Goal: Information Seeking & Learning: Find contact information

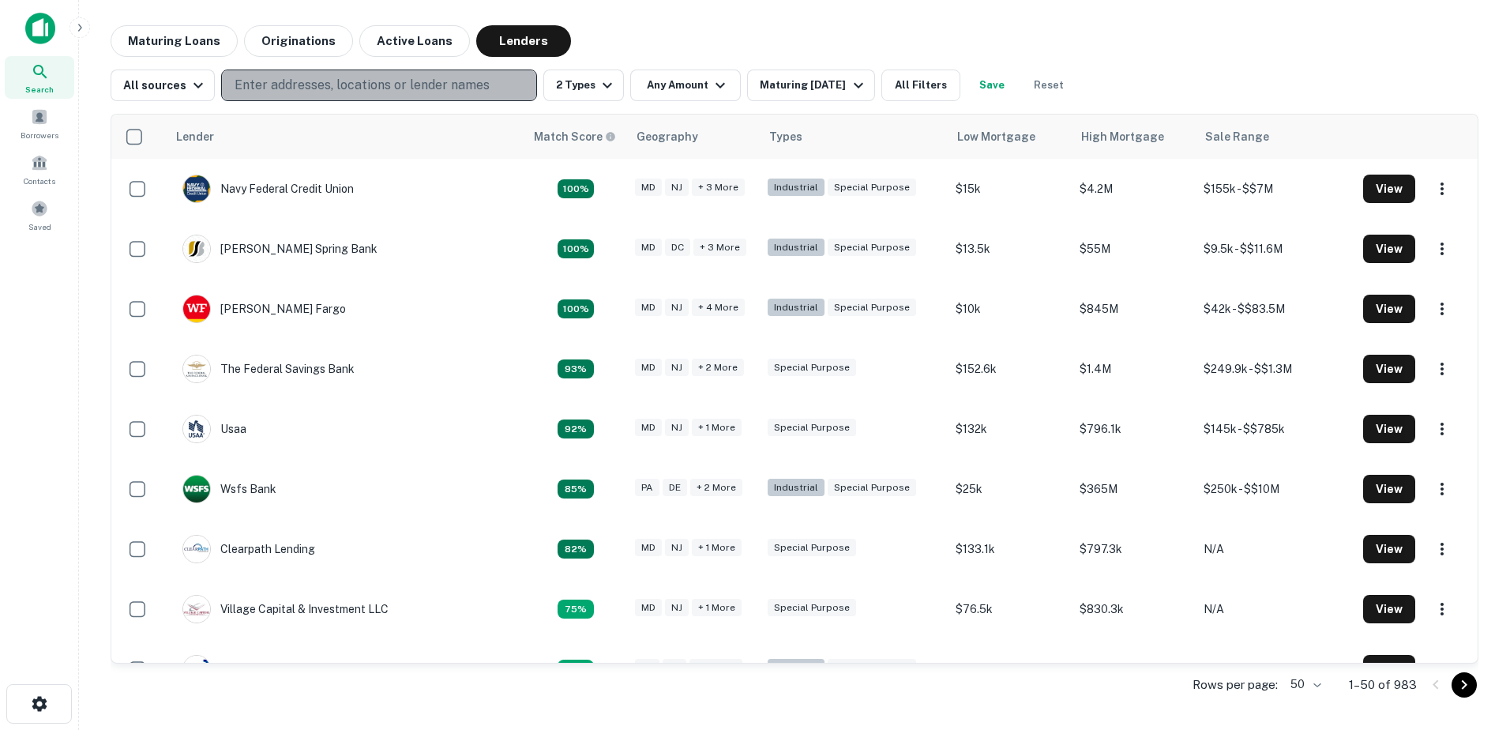
click at [401, 92] on p "Enter addresses, locations or lender names" at bounding box center [362, 85] width 255 height 19
click at [249, 78] on p "Enter addresses, locations or lender names" at bounding box center [362, 85] width 255 height 19
click at [256, 92] on p "Enter addresses, locations or lender names" at bounding box center [362, 85] width 255 height 19
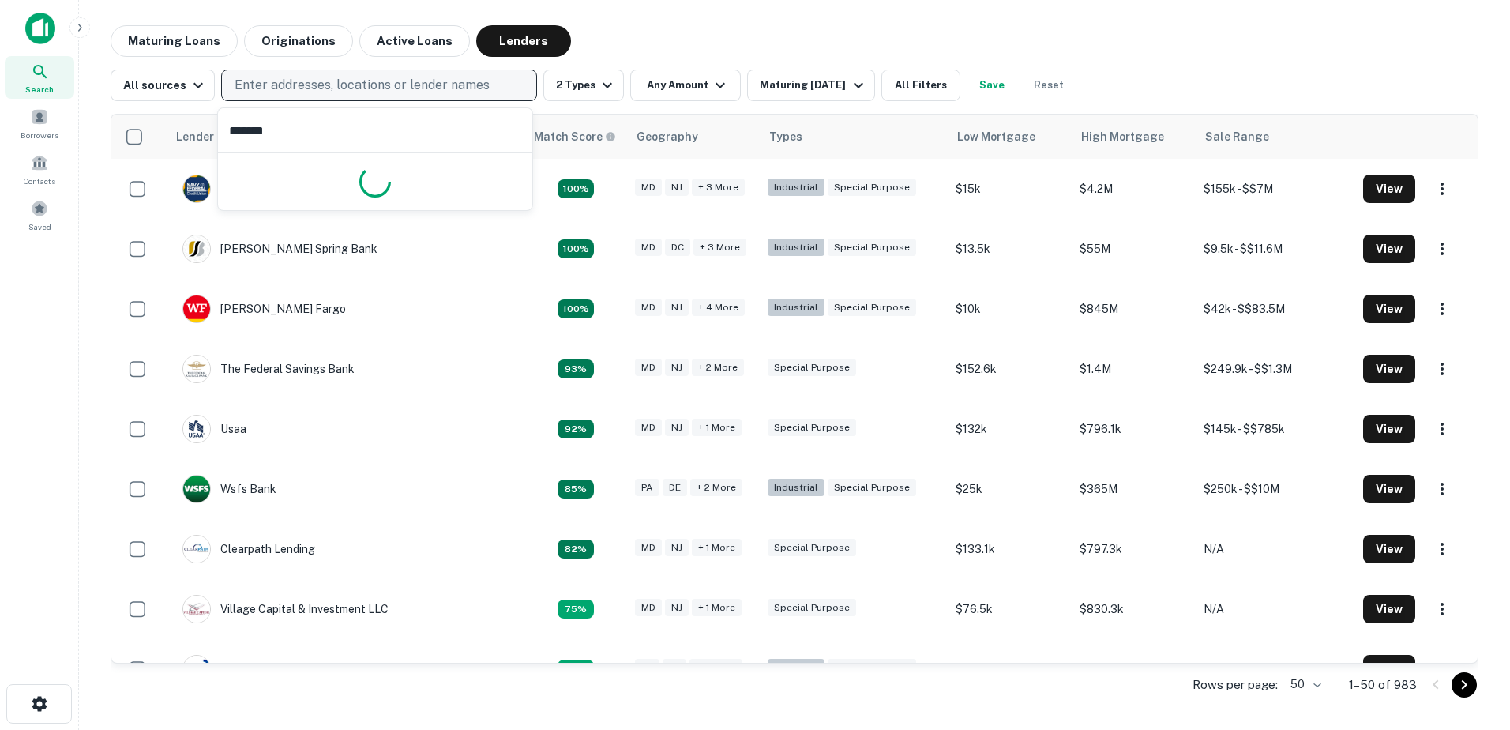
type input "********"
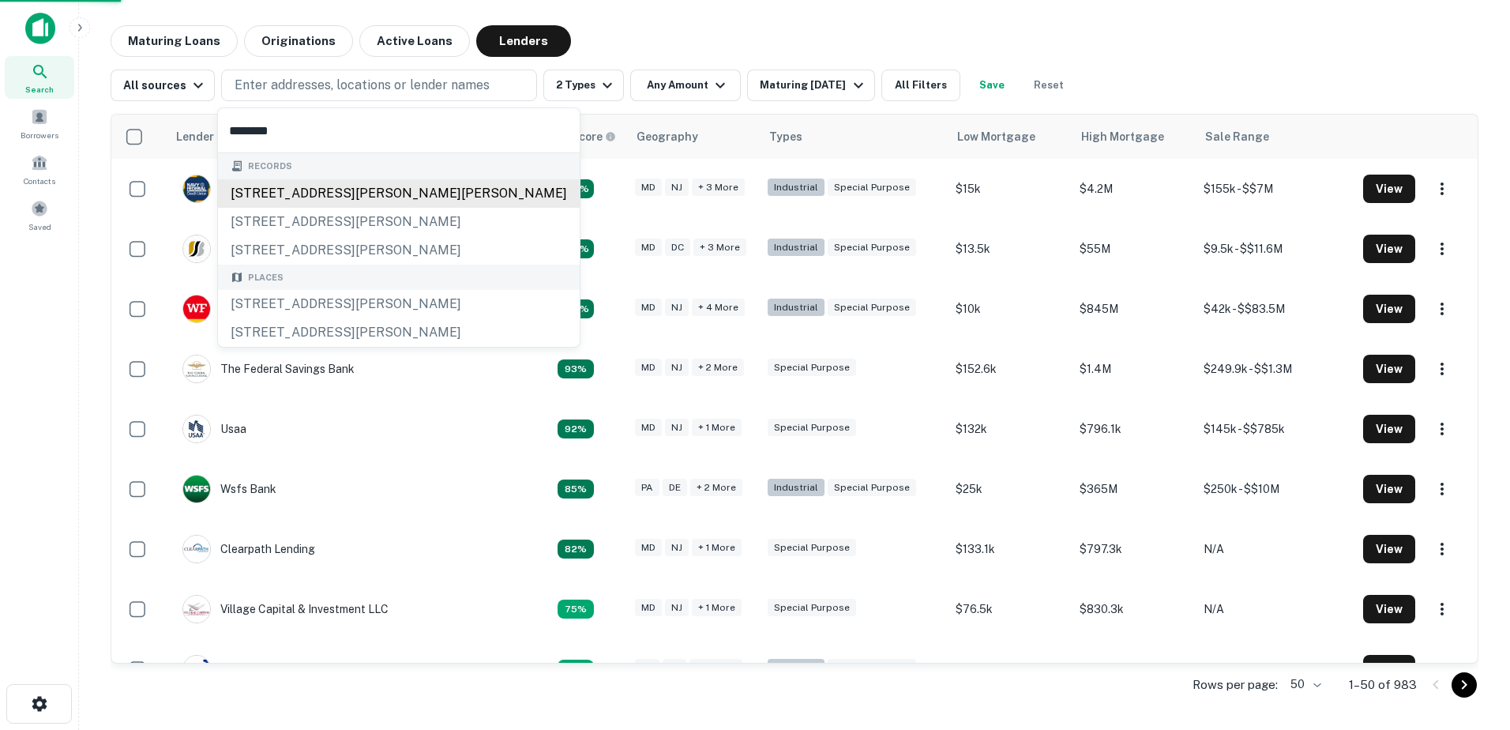
click at [291, 193] on div "[STREET_ADDRESS][PERSON_NAME][PERSON_NAME]" at bounding box center [399, 193] width 362 height 28
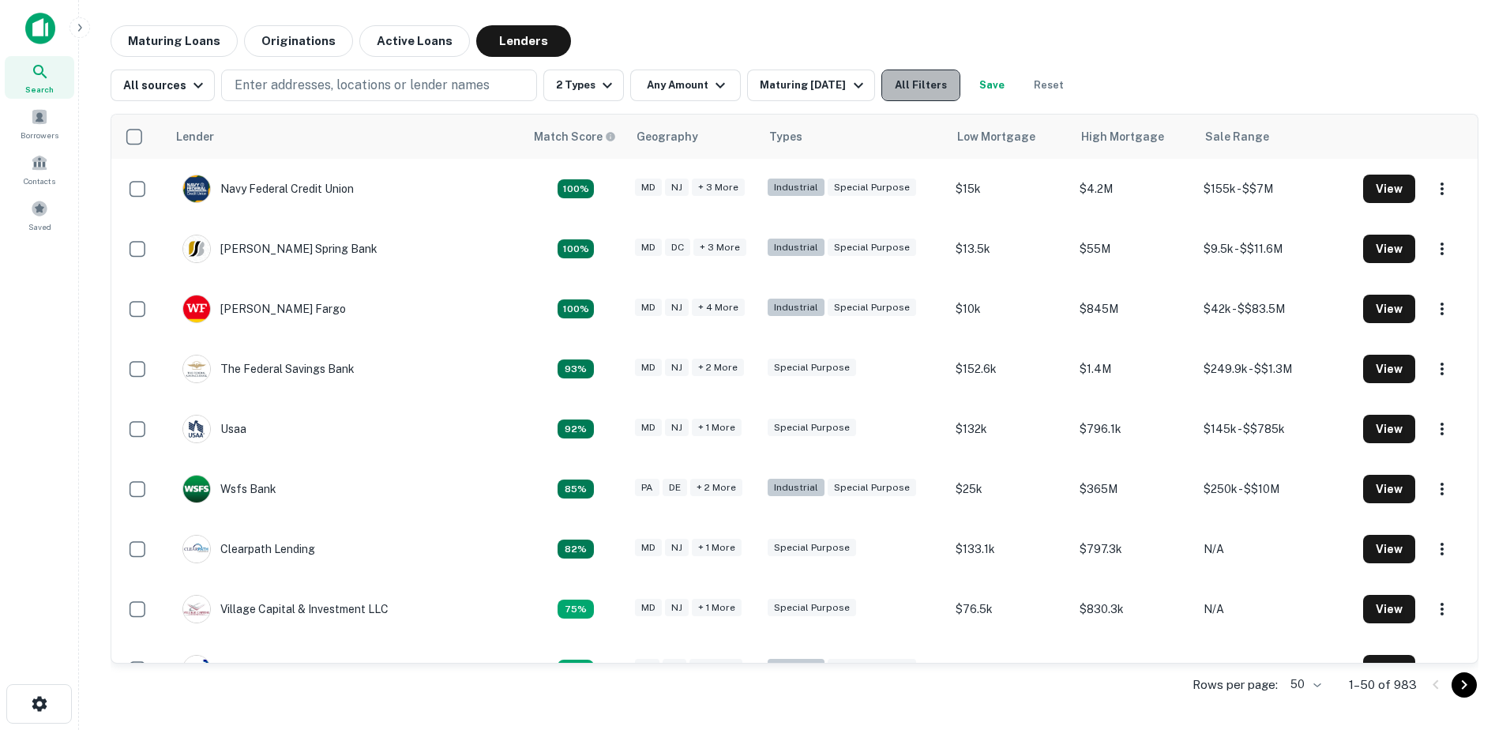
click at [933, 84] on button "All Filters" at bounding box center [920, 85] width 79 height 32
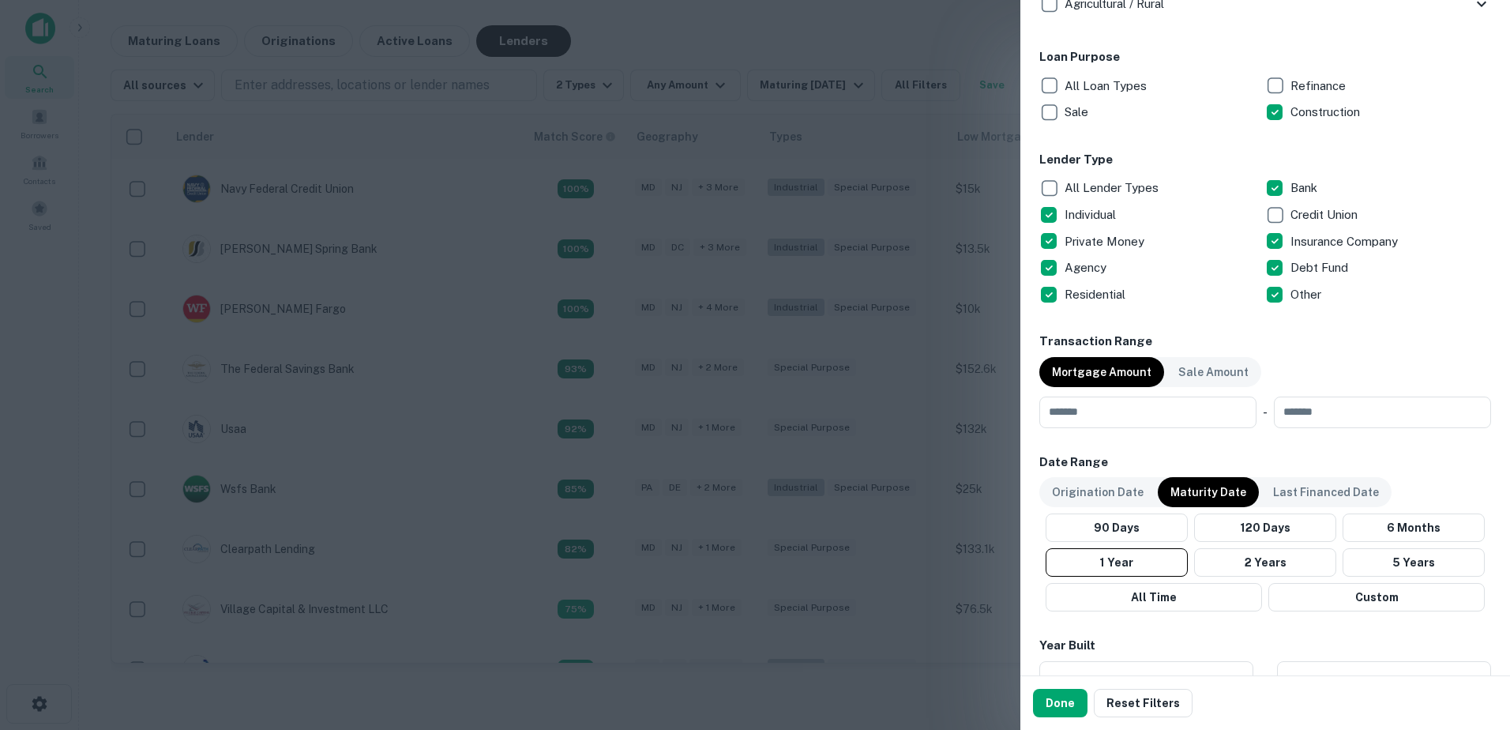
scroll to position [869, 0]
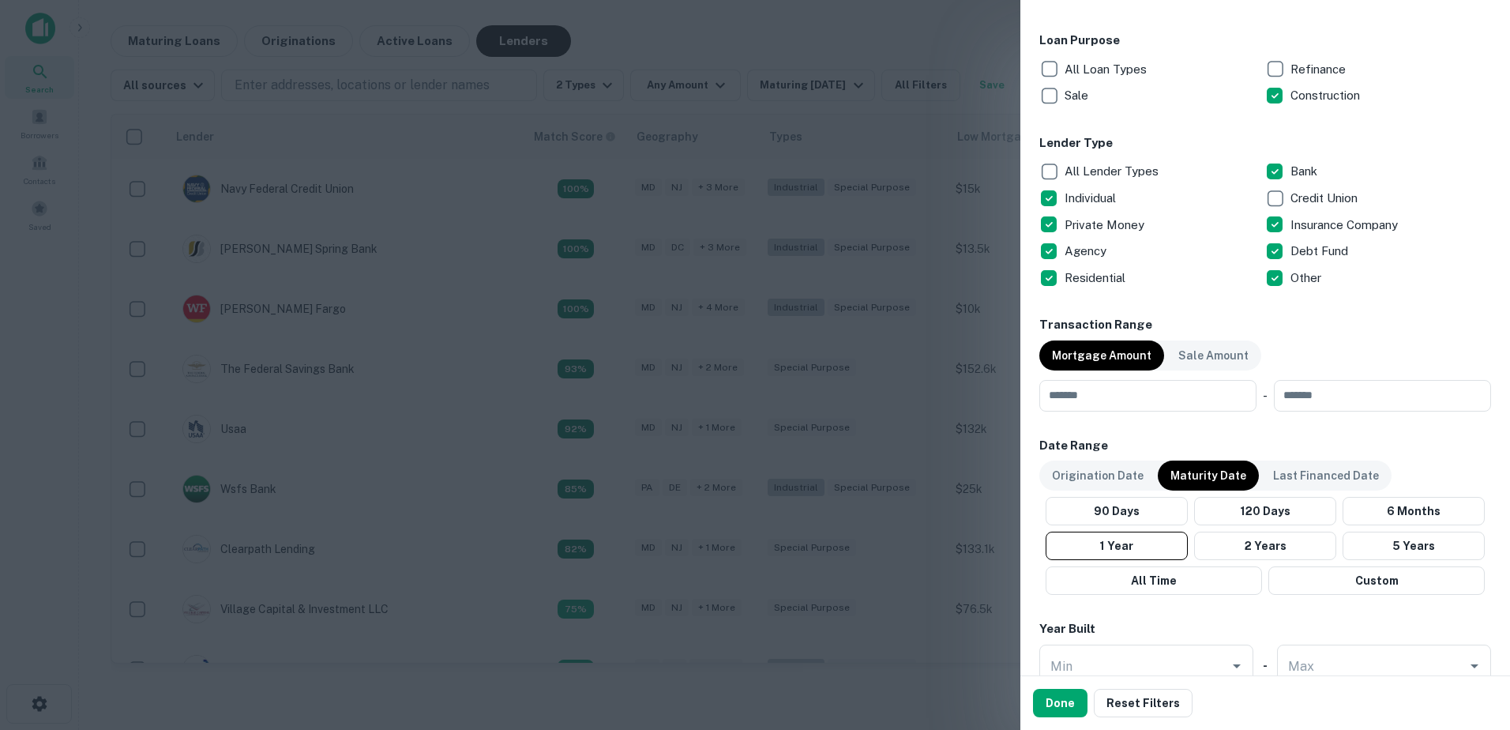
click at [1204, 471] on p "Maturity Date" at bounding box center [1208, 475] width 76 height 17
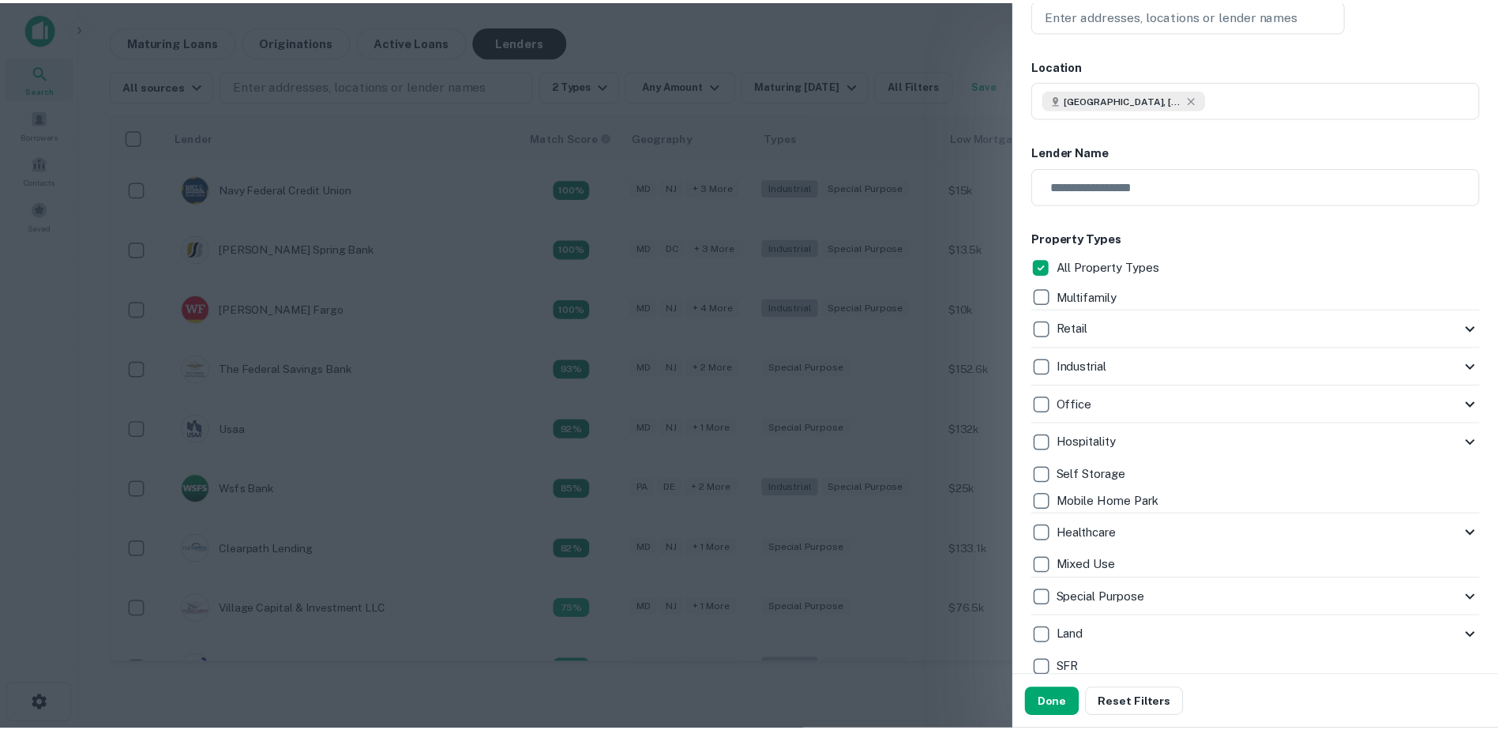
scroll to position [0, 0]
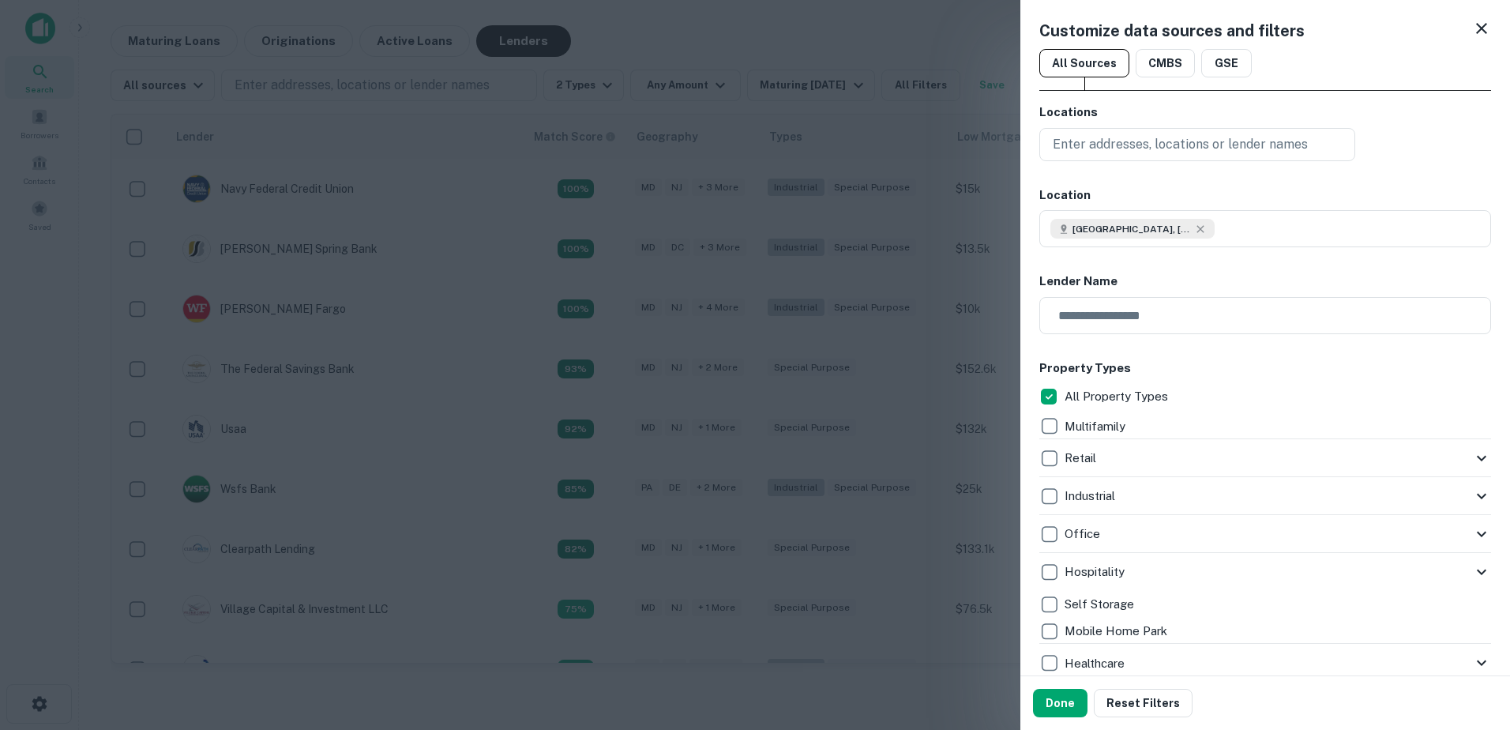
click at [1098, 121] on h6 "Locations" at bounding box center [1265, 112] width 452 height 18
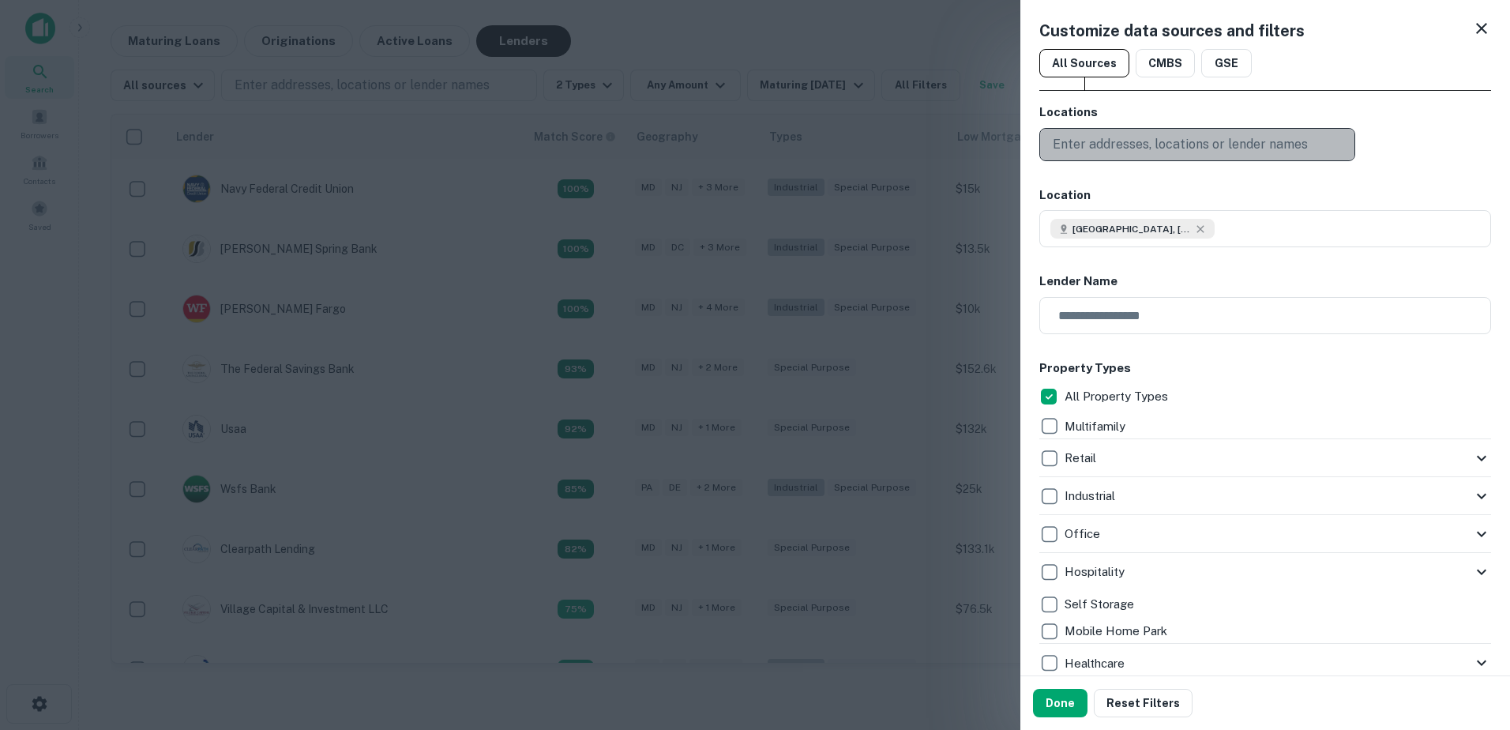
click at [1099, 137] on p "Enter addresses, locations or lender names" at bounding box center [1180, 144] width 255 height 19
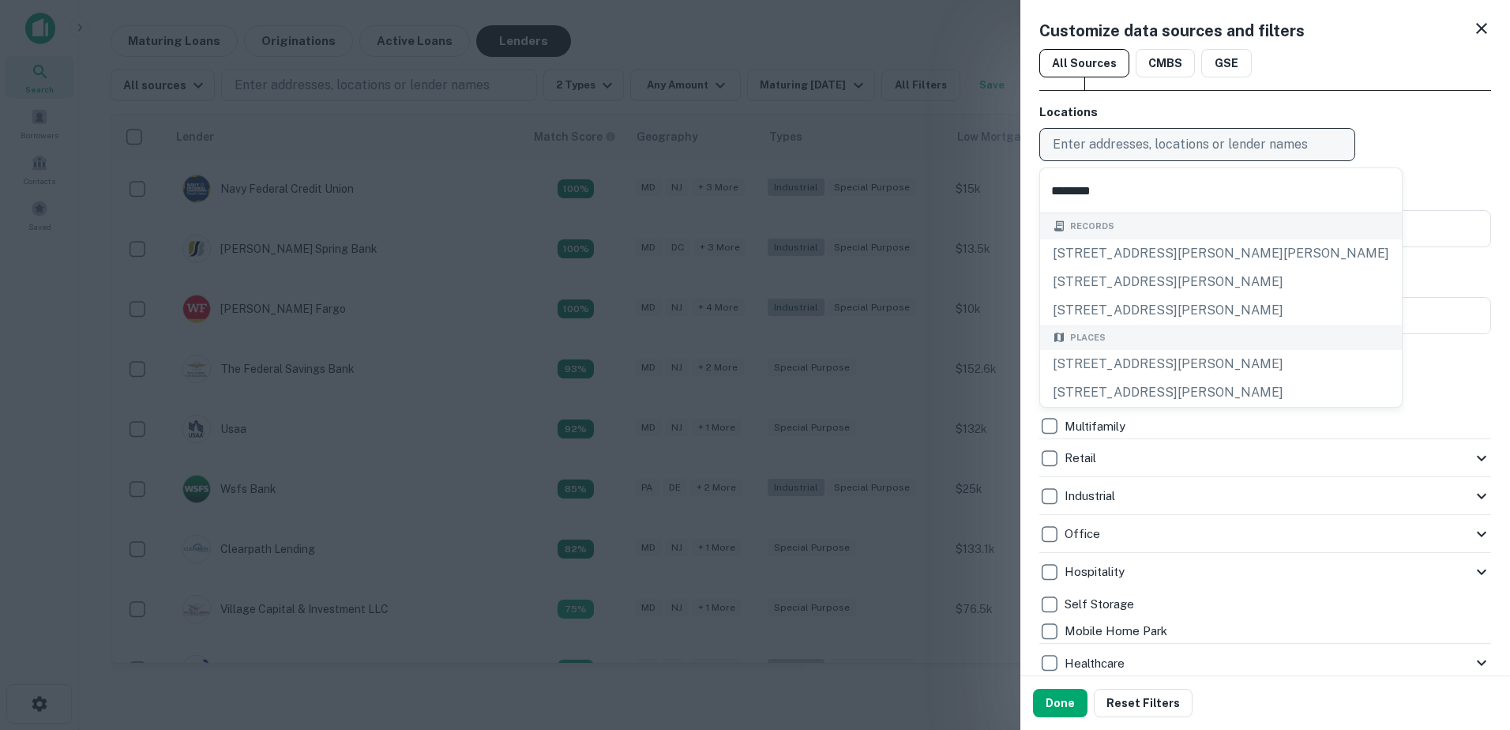
type input "*********"
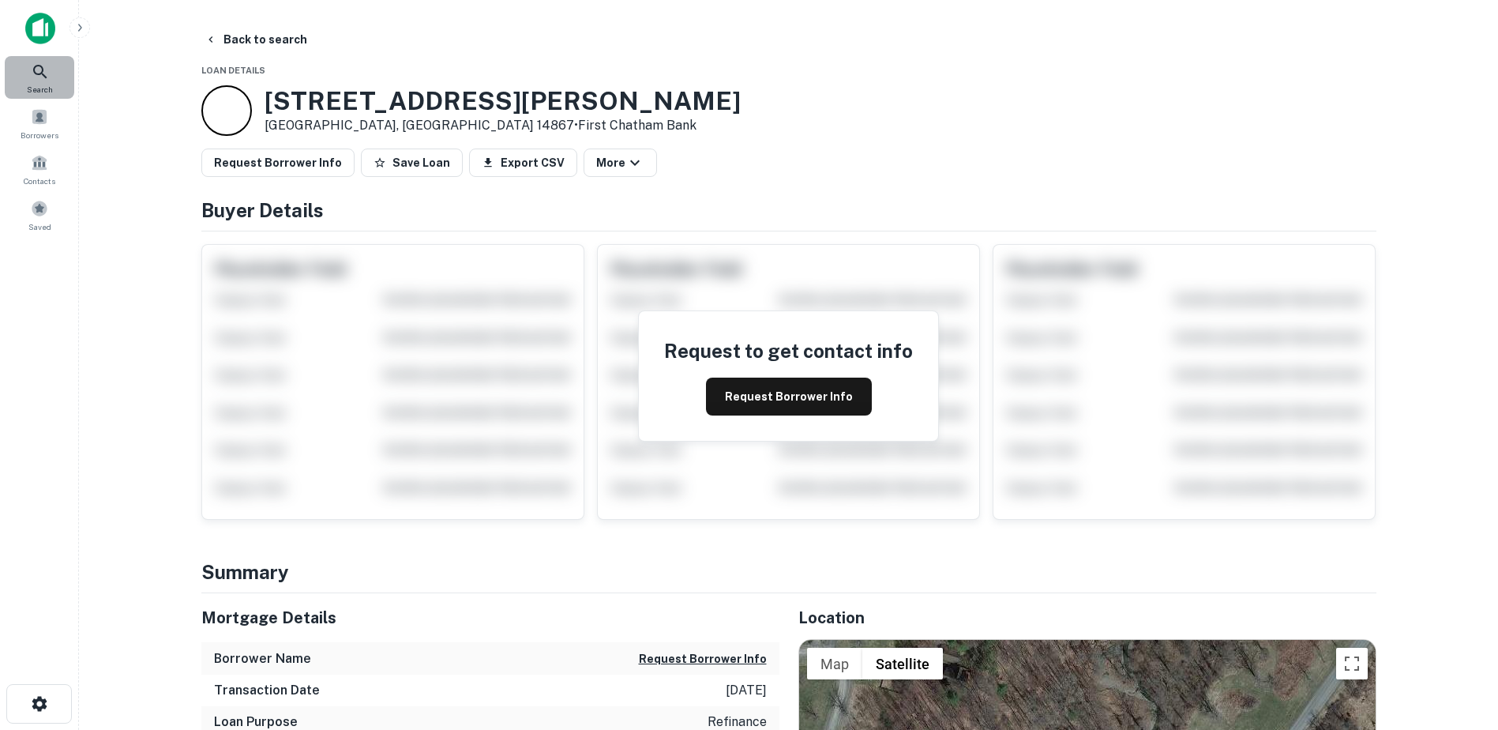
click at [36, 68] on icon at bounding box center [40, 71] width 19 height 19
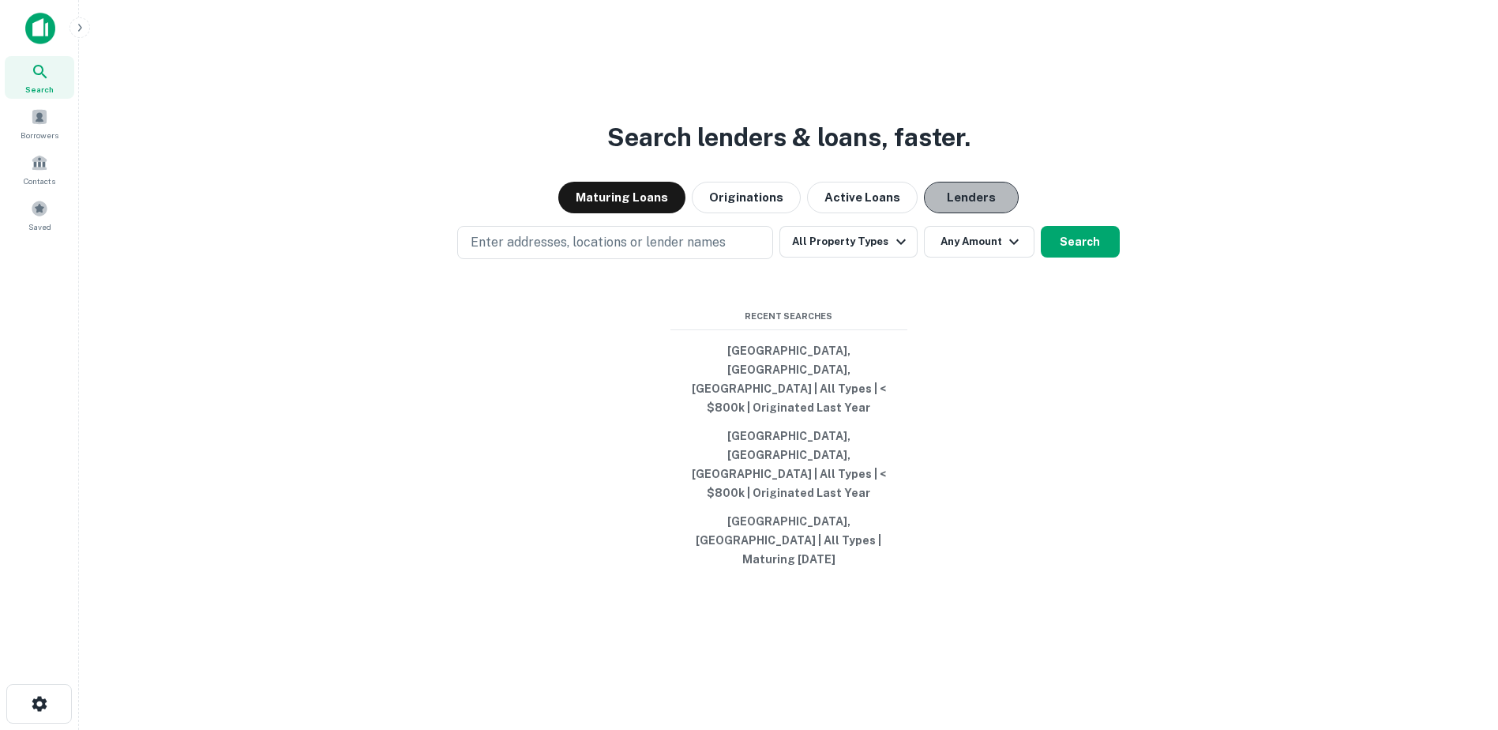
click at [974, 213] on button "Lenders" at bounding box center [971, 198] width 95 height 32
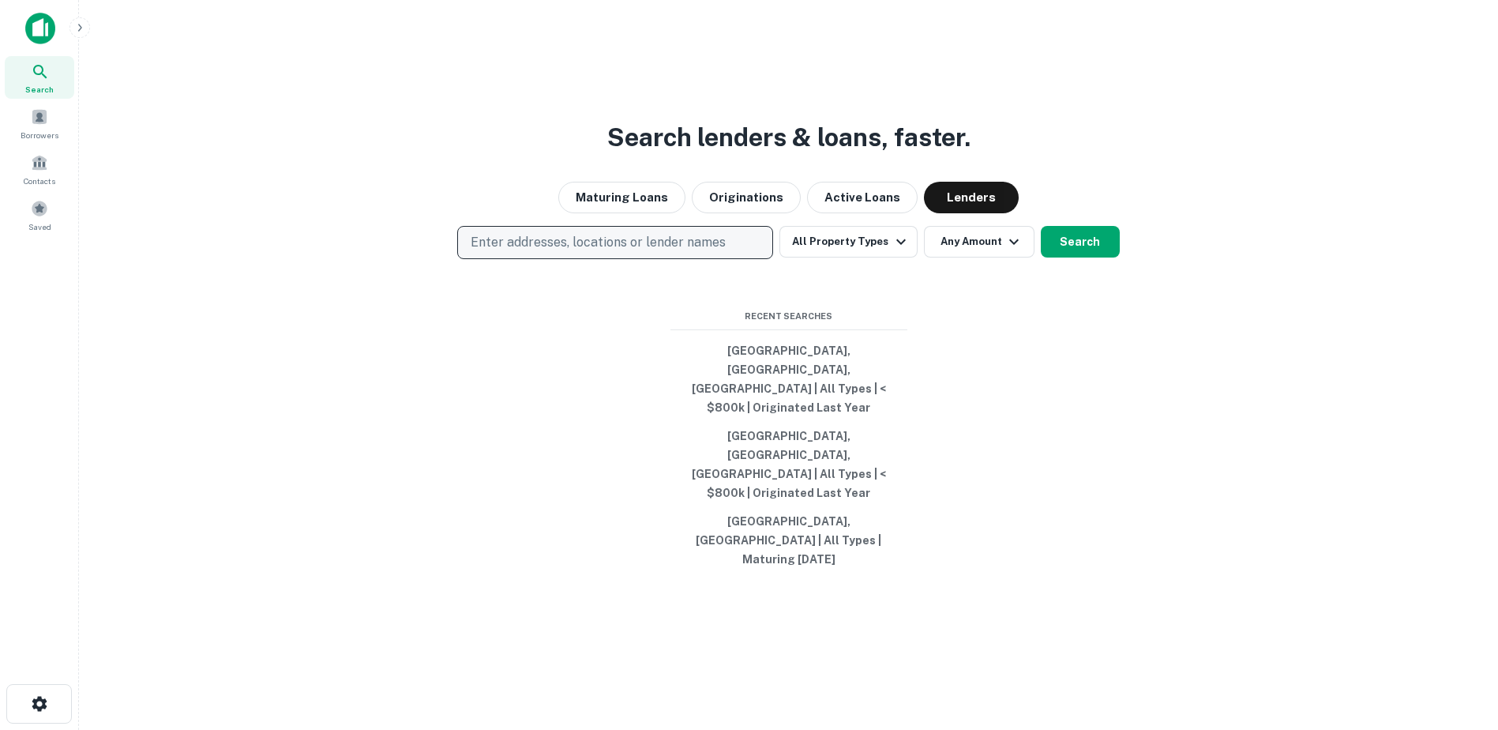
click at [647, 252] on p "Enter addresses, locations or lender names" at bounding box center [598, 242] width 255 height 19
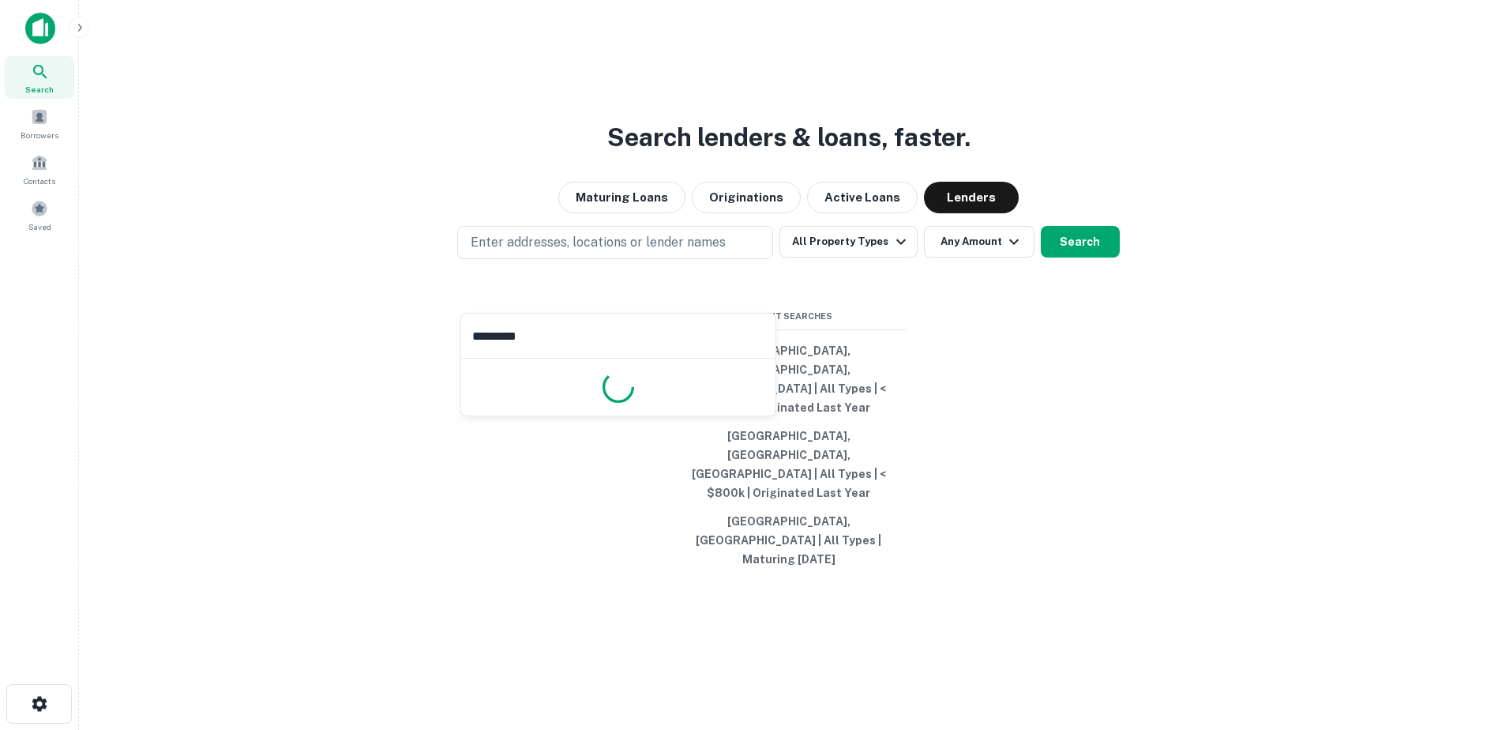
type input "**********"
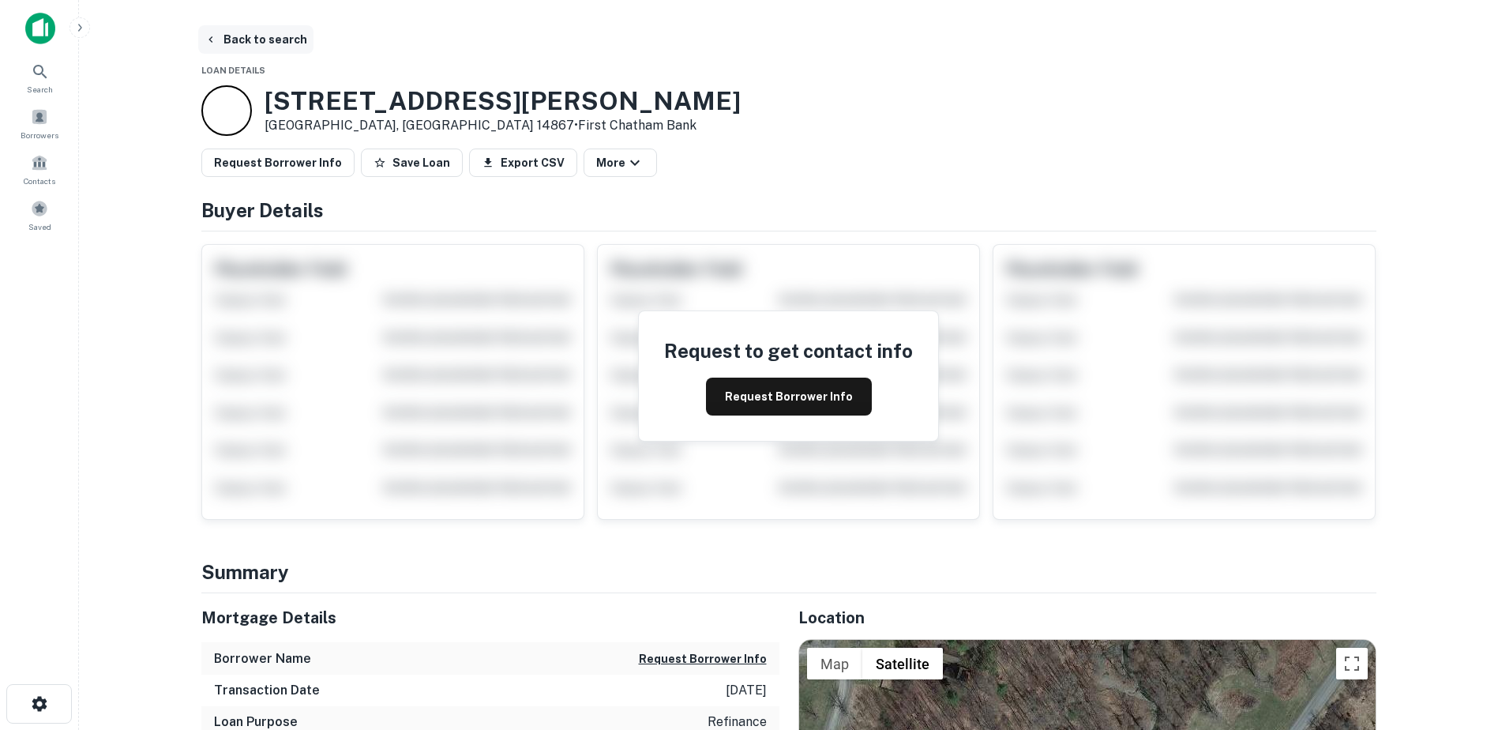
click at [280, 26] on button "Back to search" at bounding box center [255, 39] width 115 height 28
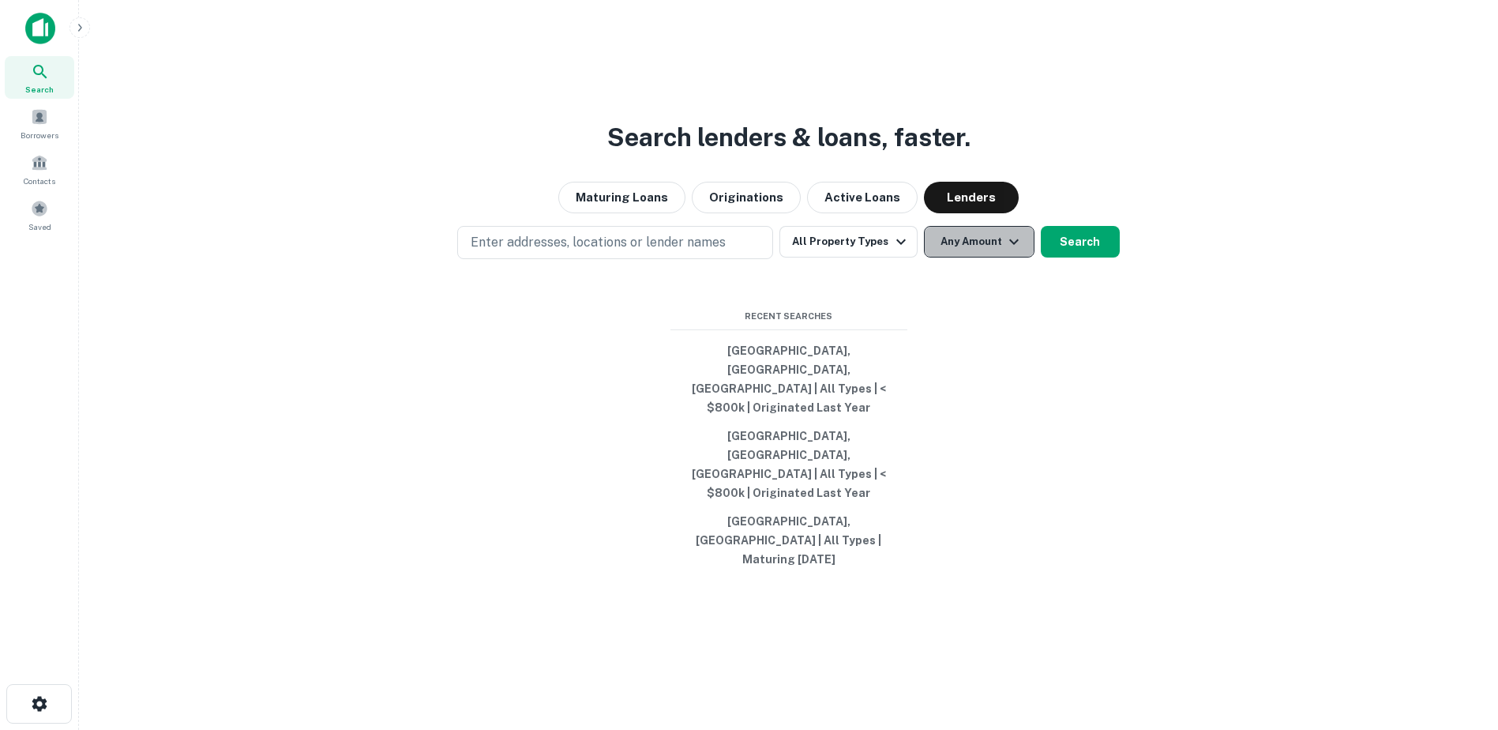
click at [1009, 251] on icon "button" at bounding box center [1014, 241] width 19 height 19
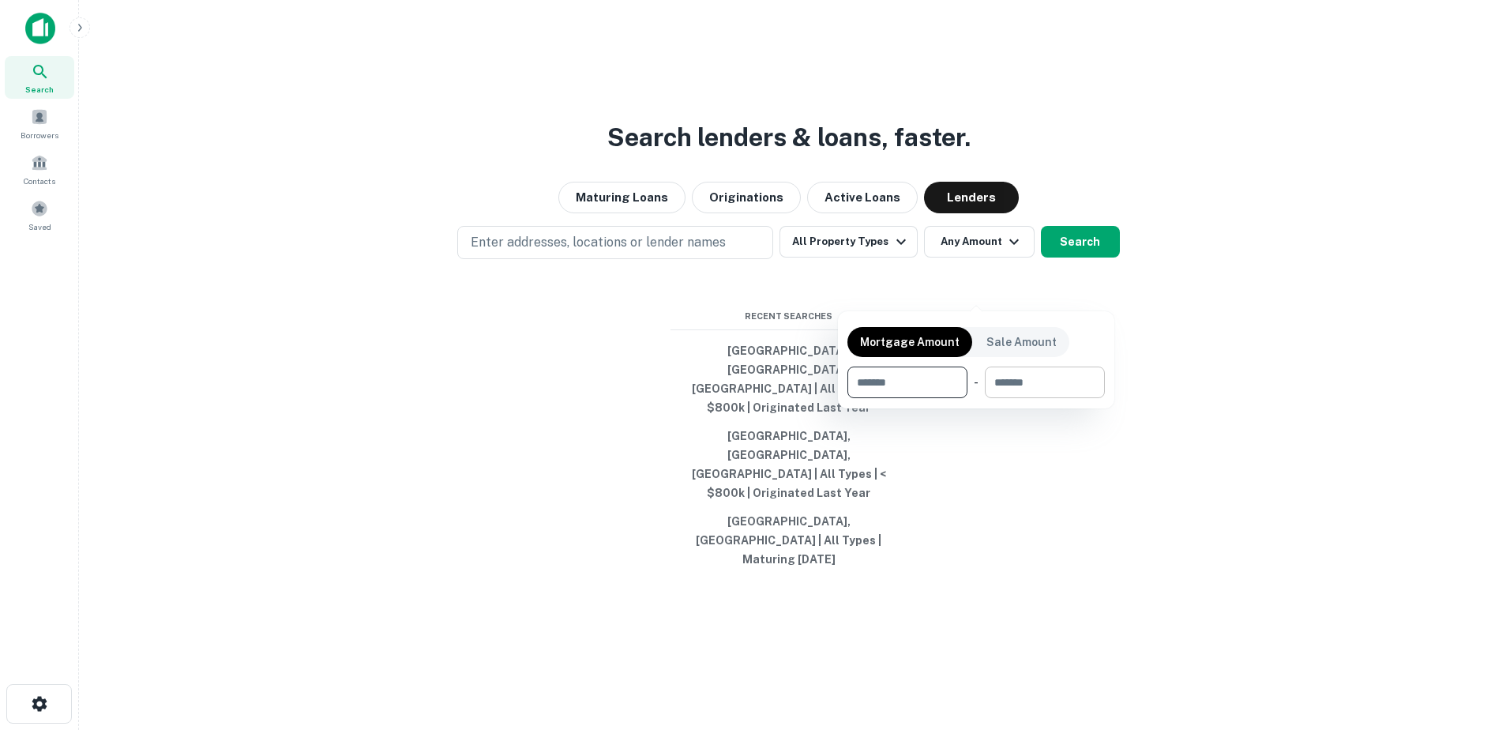
click at [1046, 381] on input "number" at bounding box center [1039, 382] width 109 height 32
type input "******"
click at [899, 287] on div at bounding box center [755, 365] width 1510 height 730
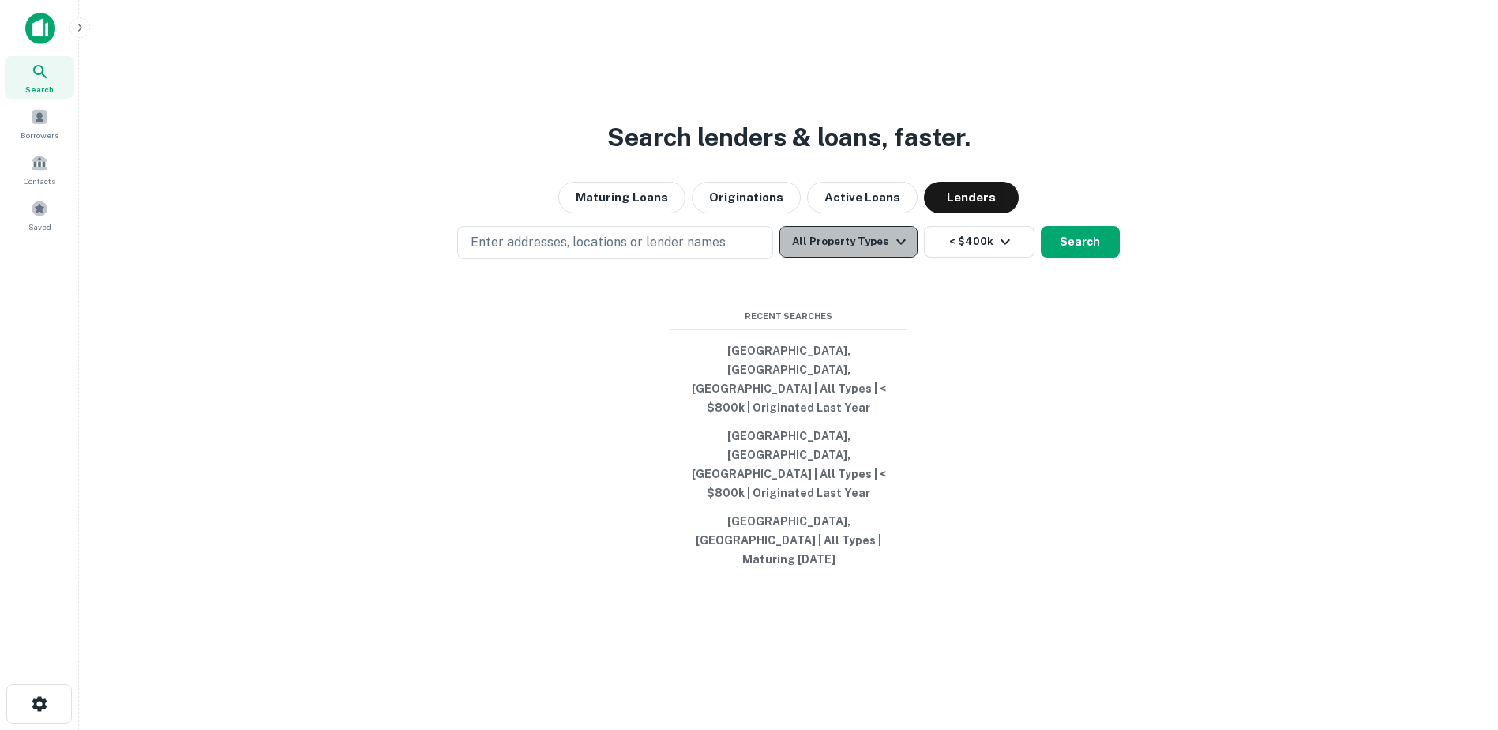
click at [899, 251] on icon "button" at bounding box center [901, 241] width 19 height 19
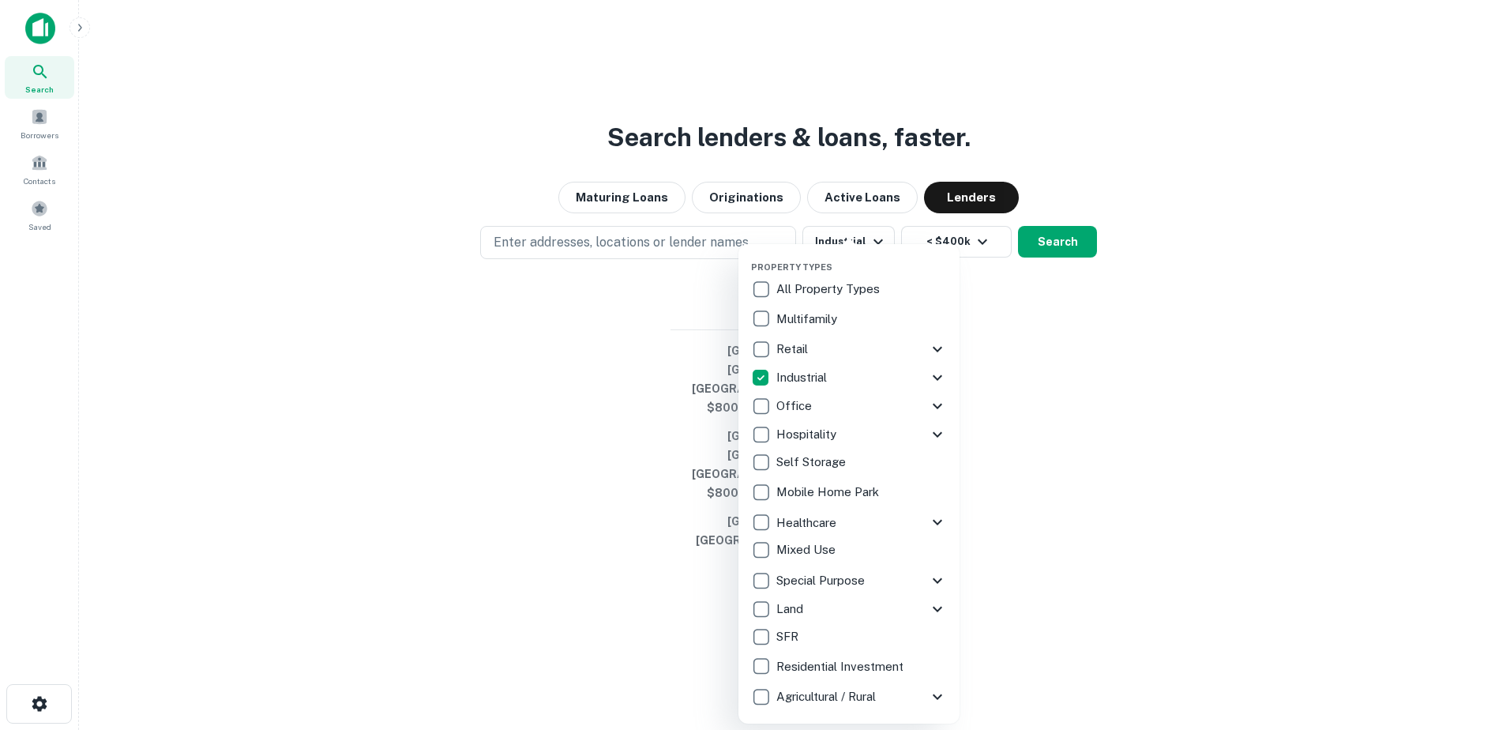
click at [939, 375] on icon at bounding box center [937, 377] width 19 height 19
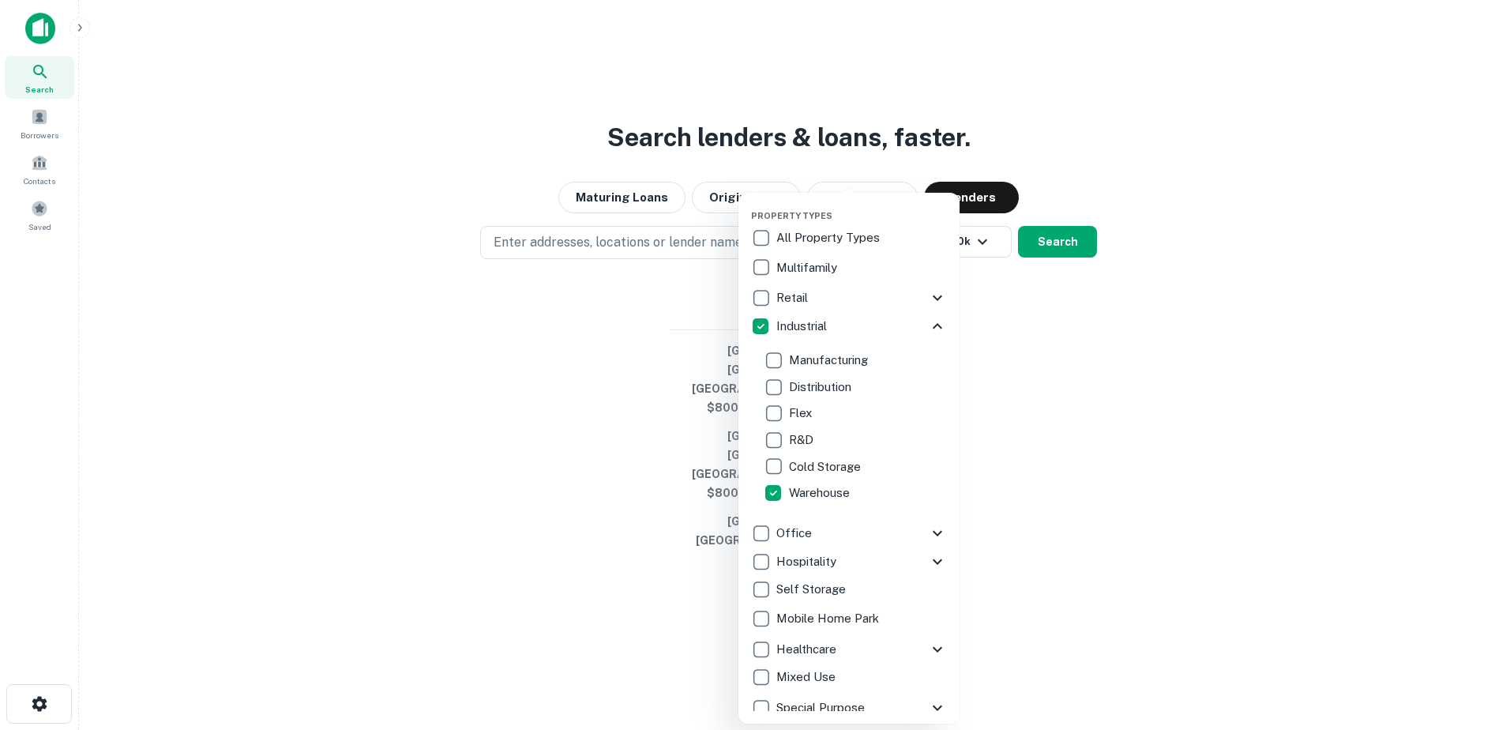
click at [1070, 441] on div at bounding box center [755, 365] width 1510 height 730
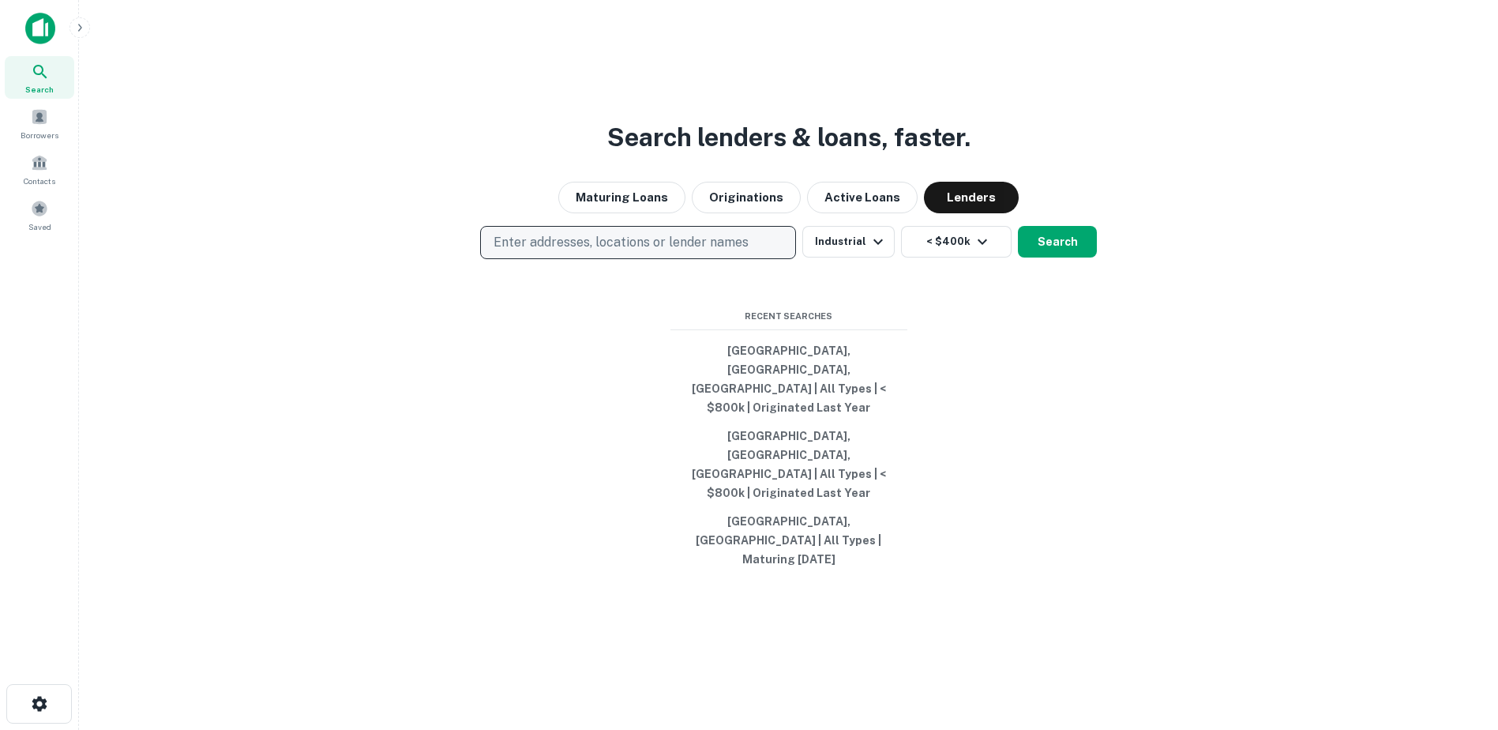
click at [577, 259] on button "Enter addresses, locations or lender names" at bounding box center [638, 242] width 316 height 33
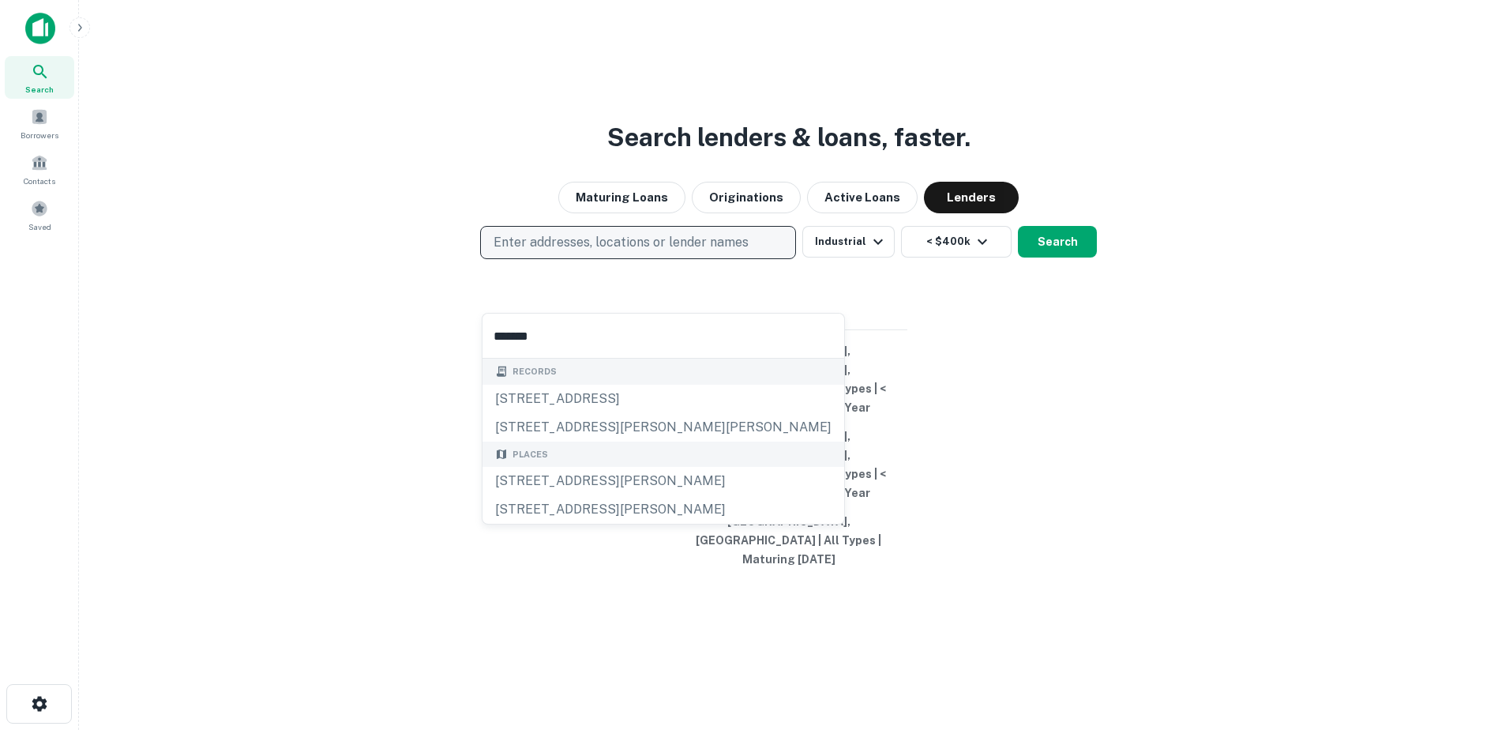
type input "********"
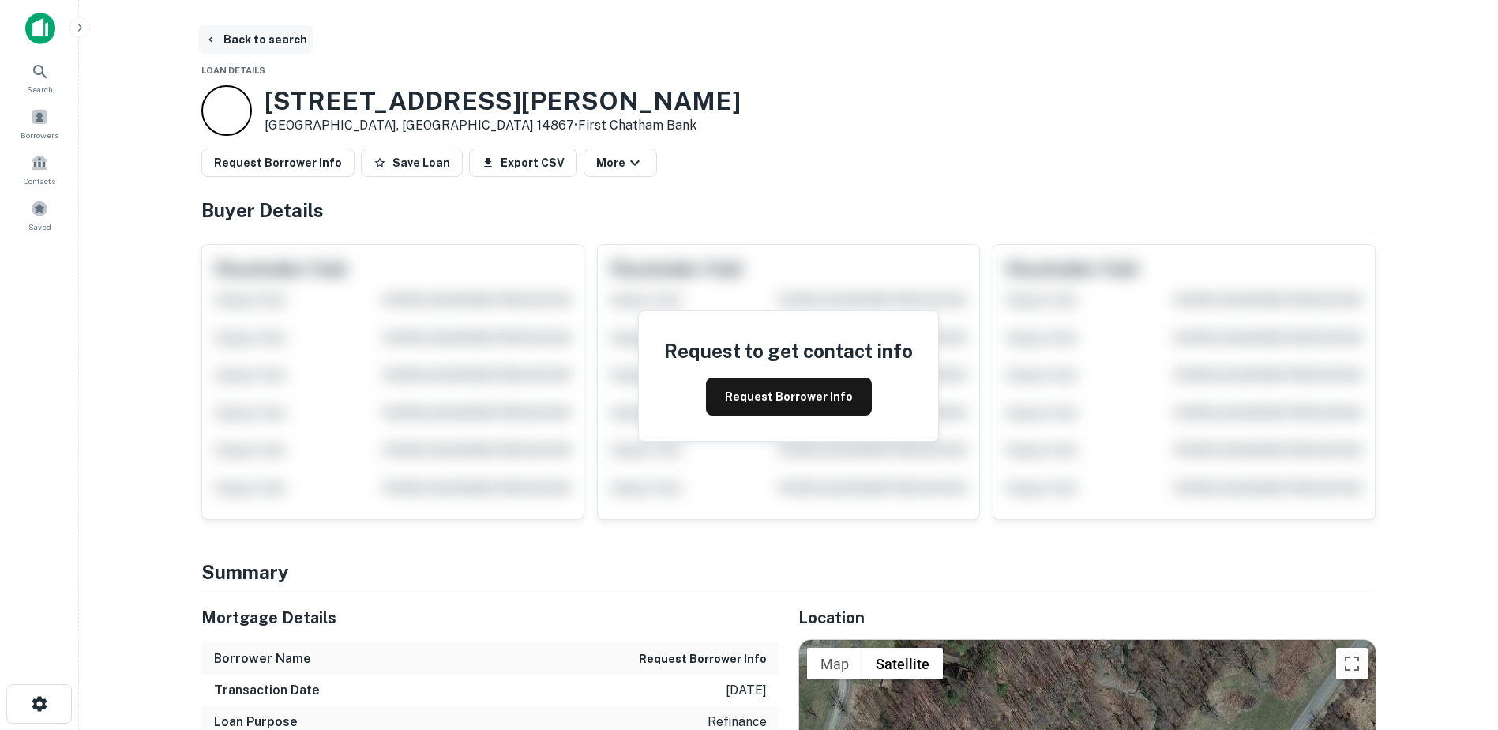
click at [214, 40] on icon "button" at bounding box center [211, 39] width 13 height 13
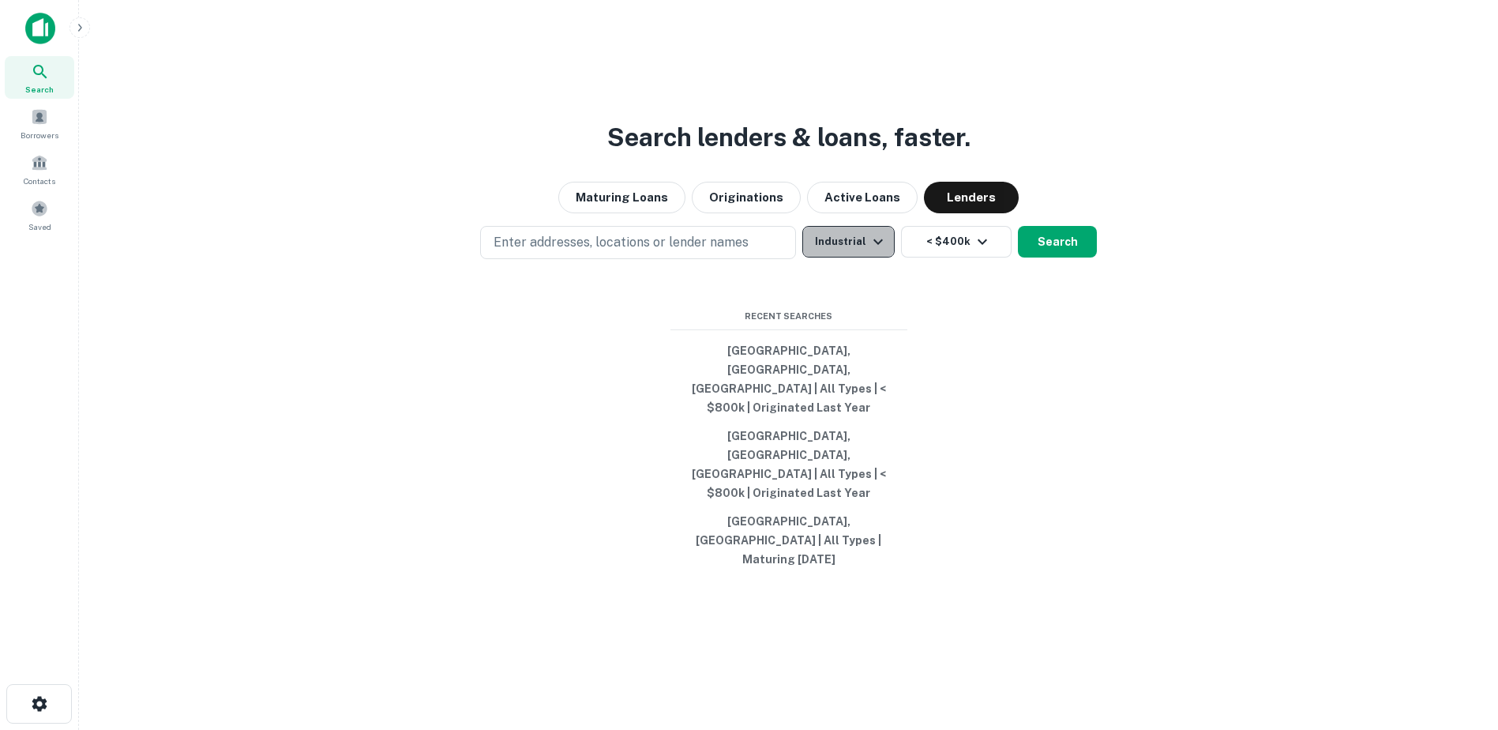
click at [875, 245] on icon "button" at bounding box center [877, 242] width 9 height 6
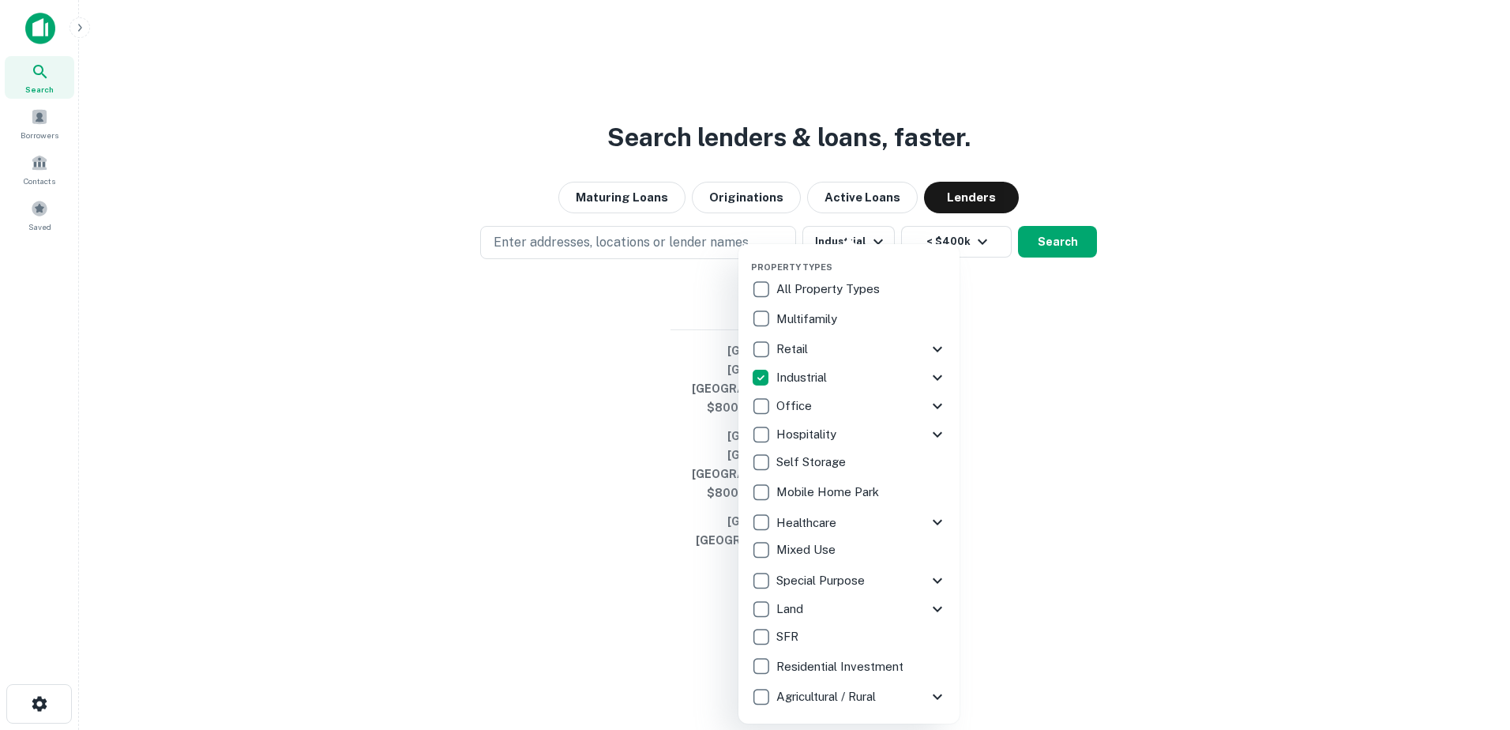
click at [670, 355] on div at bounding box center [755, 365] width 1510 height 730
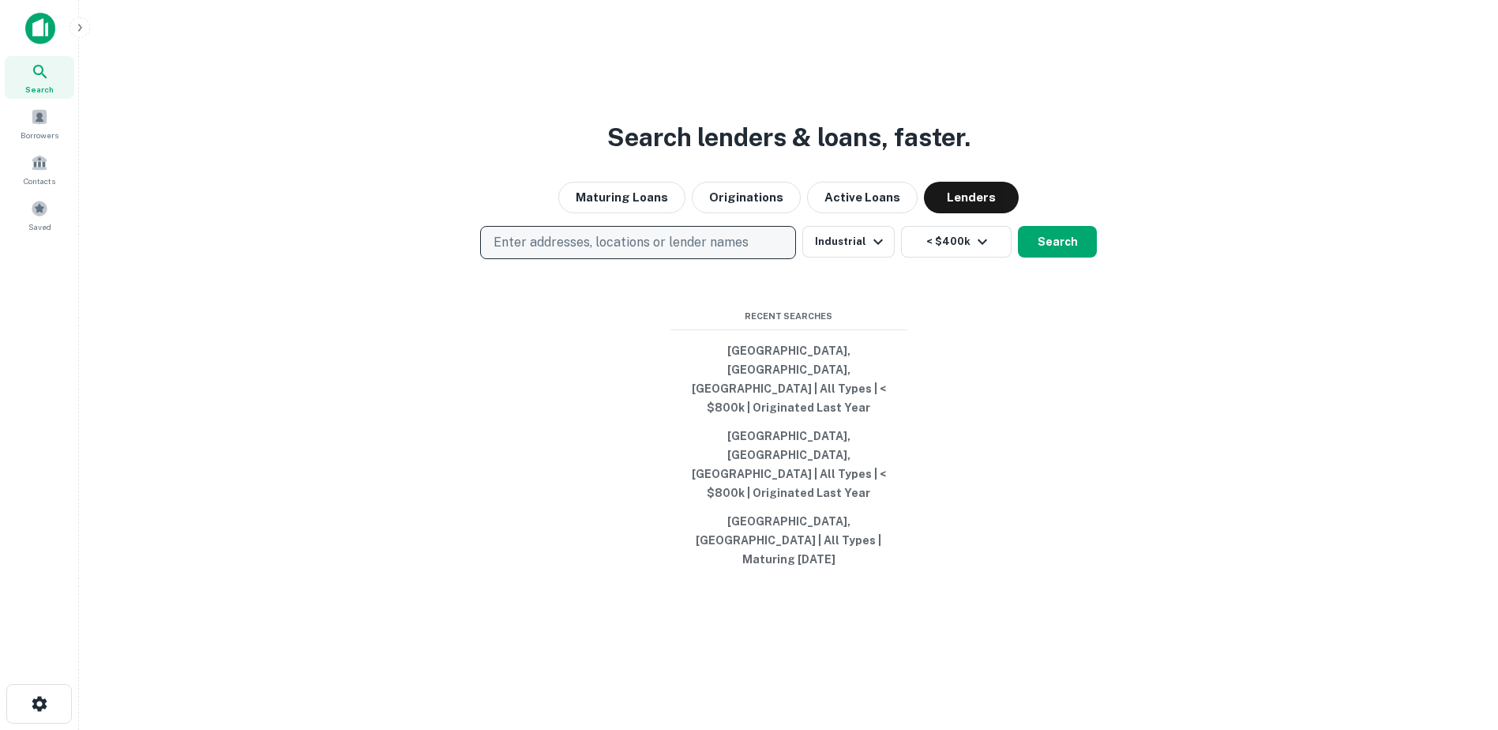
click at [670, 252] on p "Enter addresses, locations or lender names" at bounding box center [621, 242] width 255 height 19
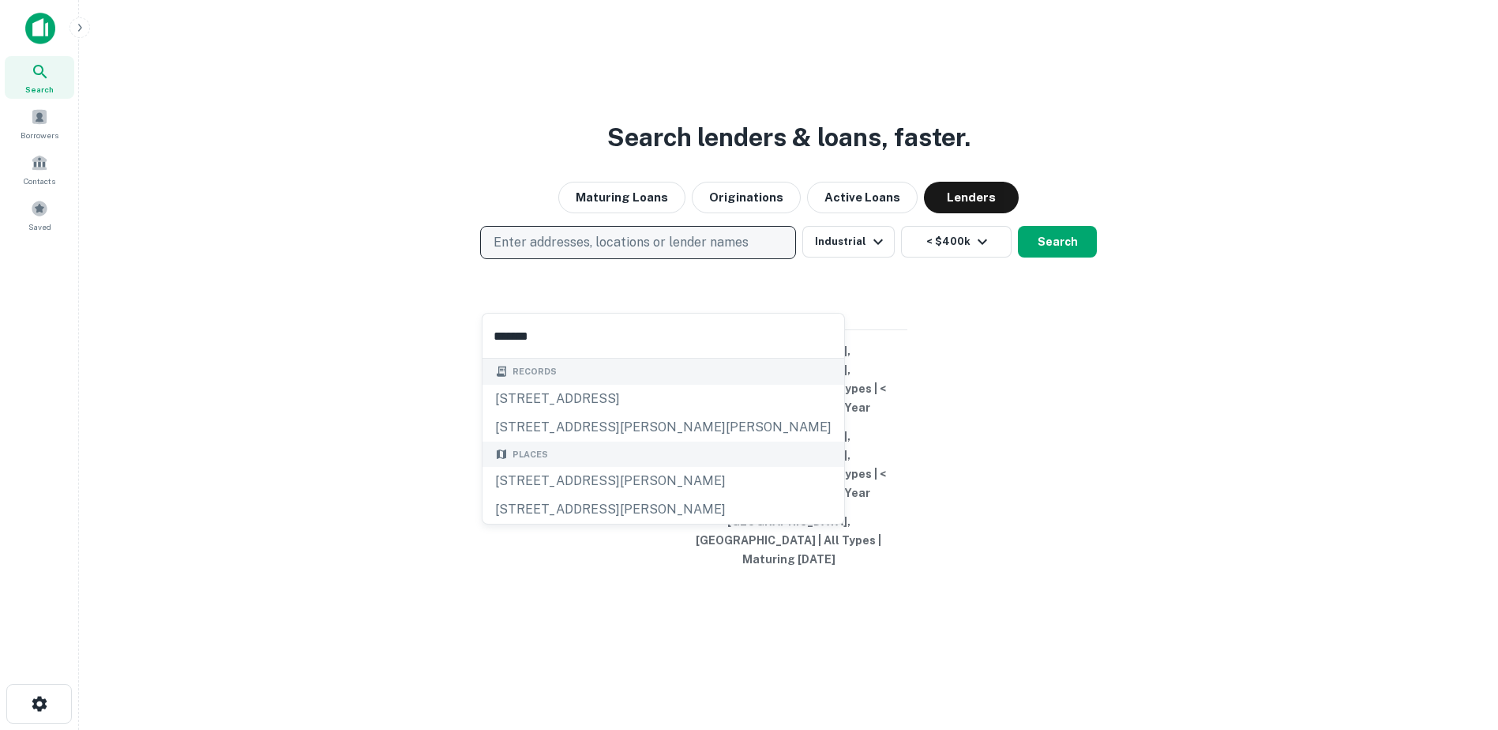
type input "********"
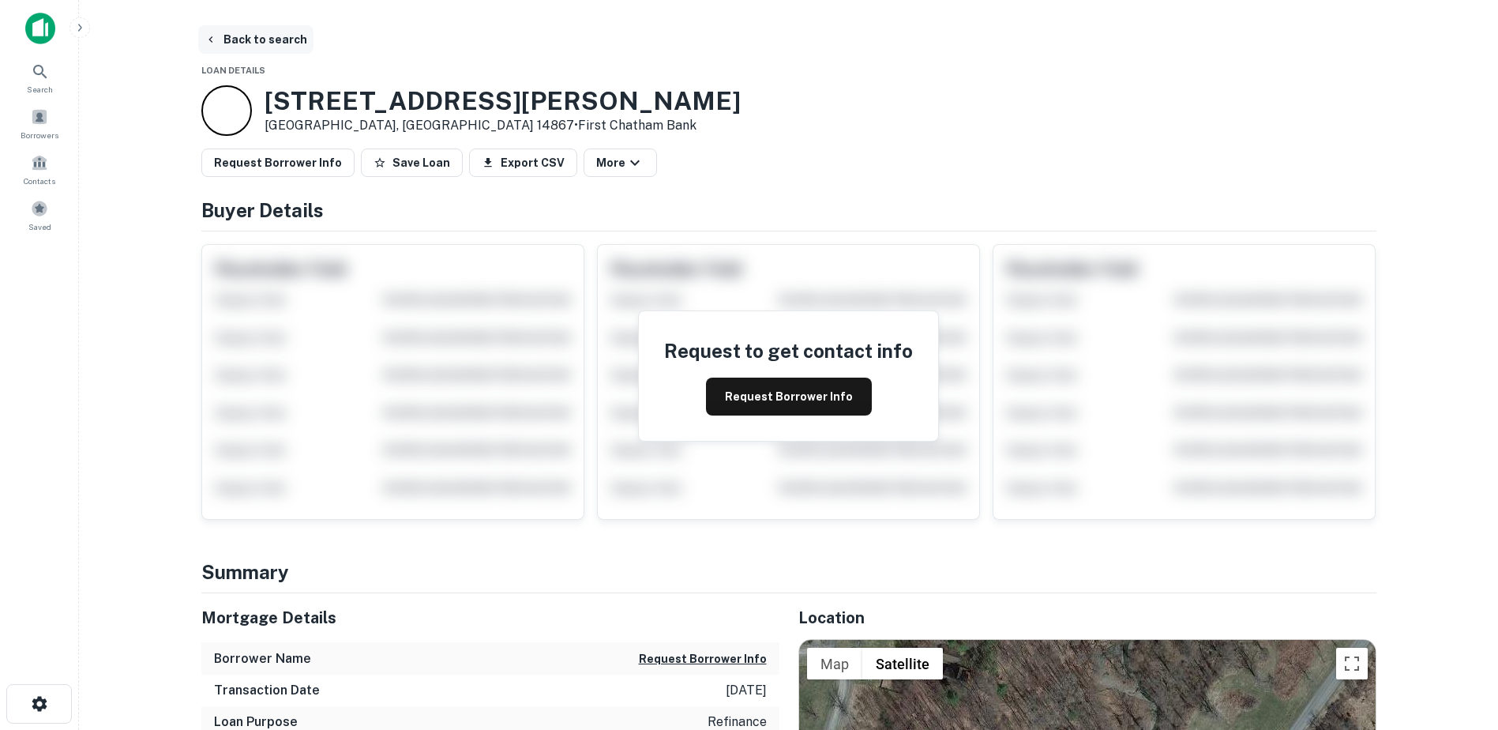
click at [219, 41] on button "Back to search" at bounding box center [255, 39] width 115 height 28
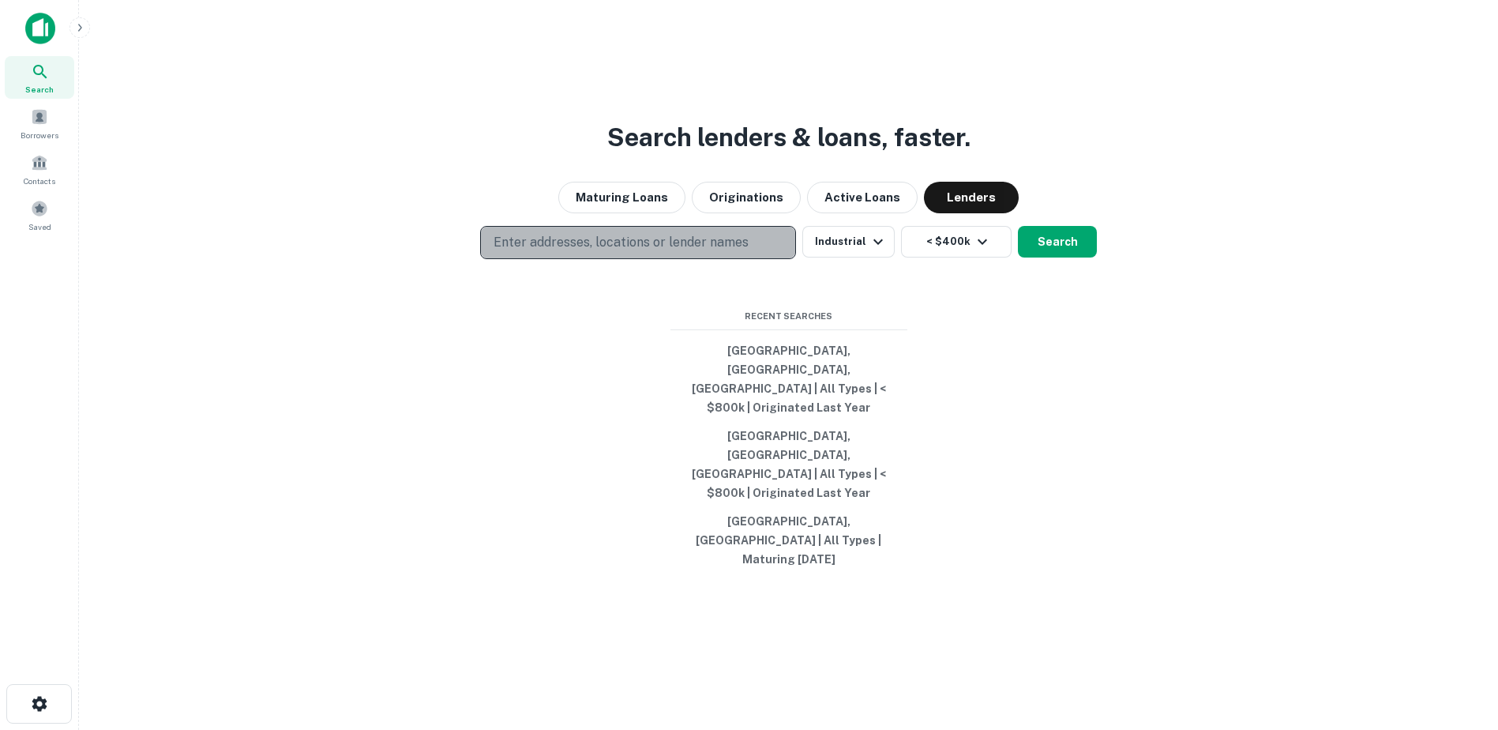
click at [717, 252] on p "Enter addresses, locations or lender names" at bounding box center [621, 242] width 255 height 19
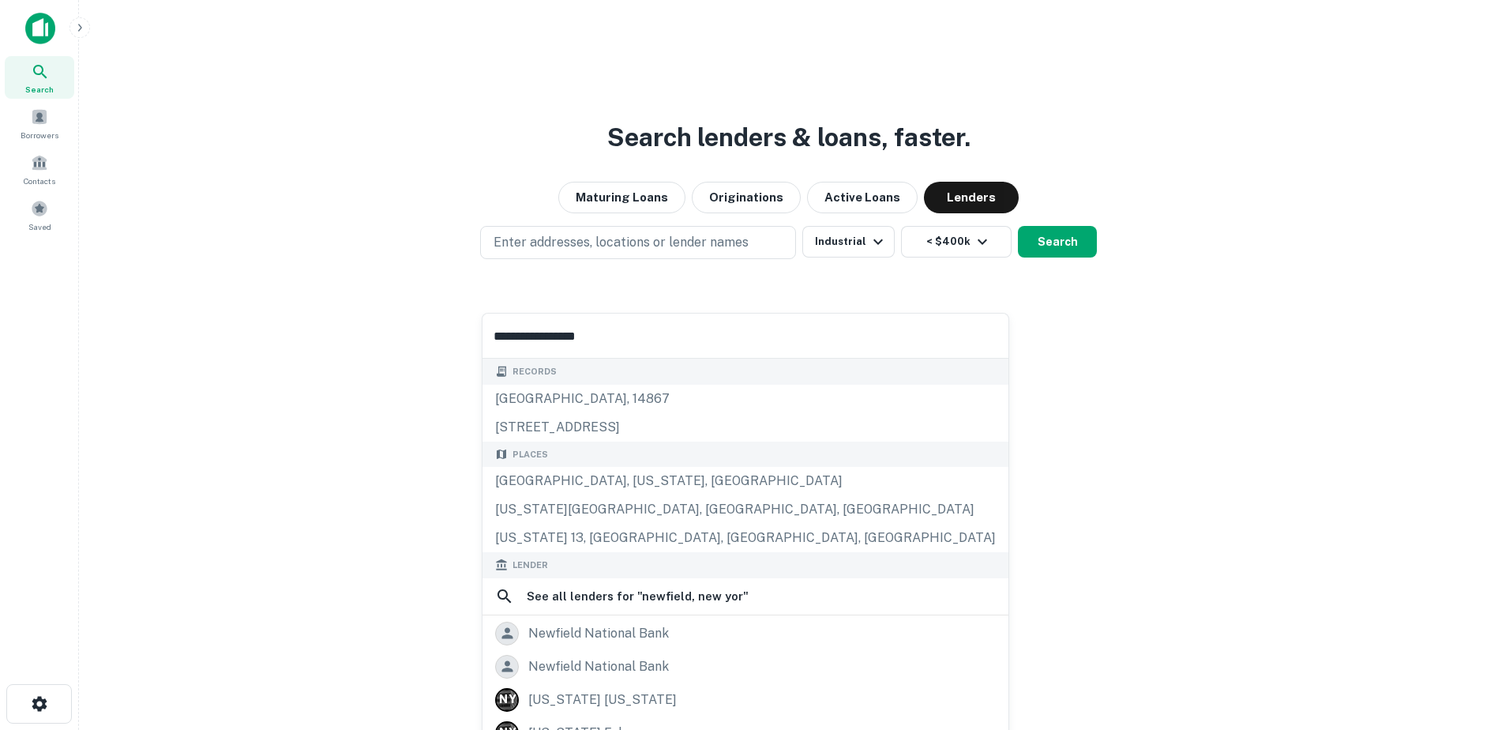
type input "**********"
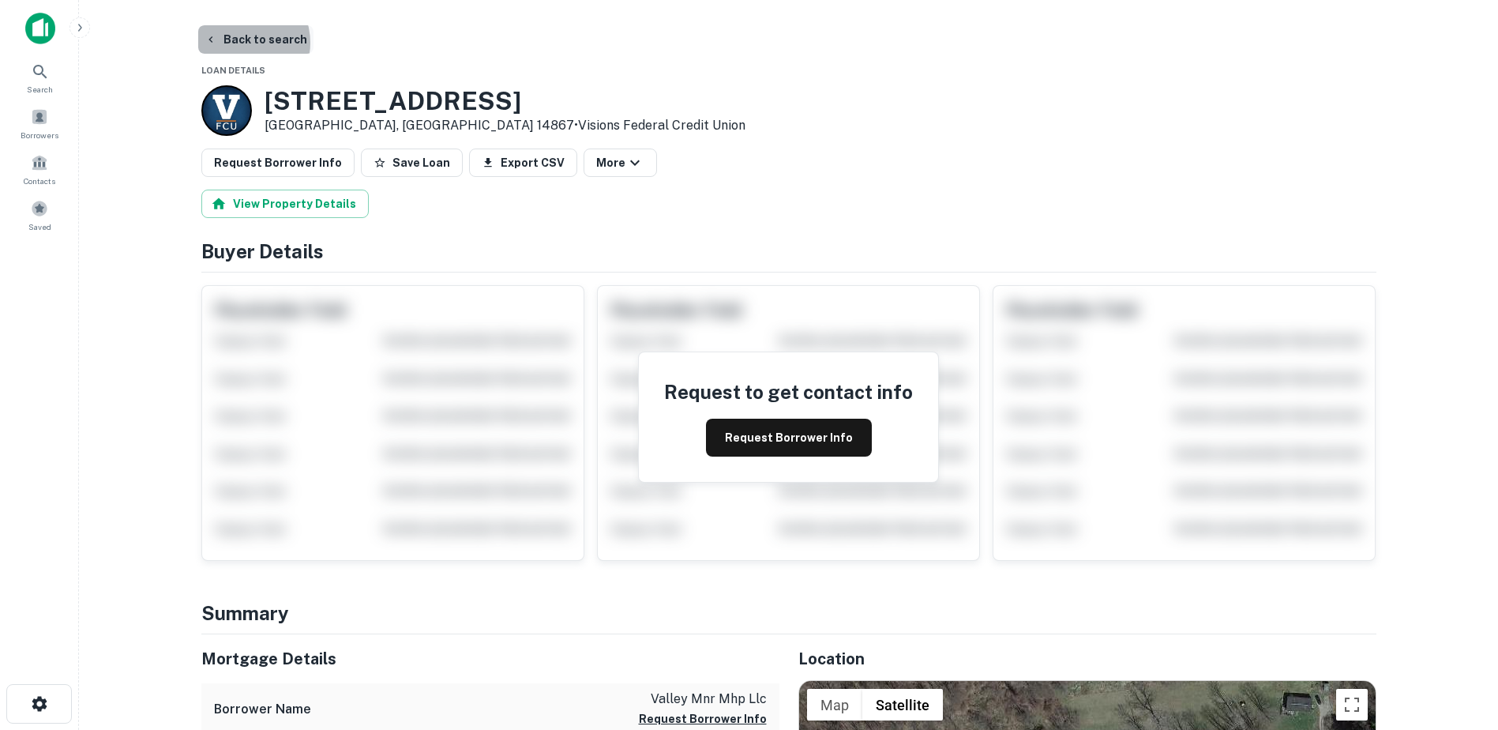
click at [239, 43] on button "Back to search" at bounding box center [255, 39] width 115 height 28
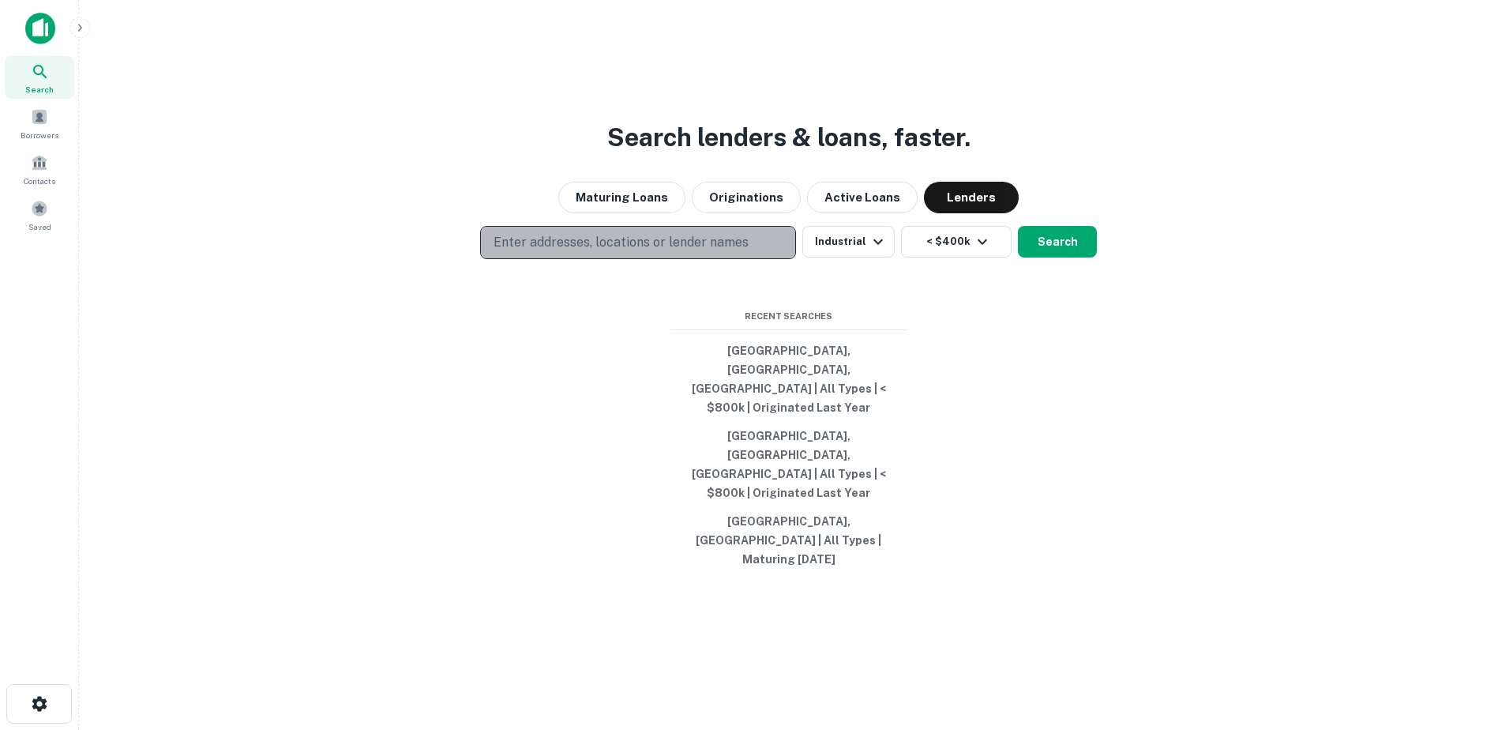
click at [532, 252] on p "Enter addresses, locations or lender names" at bounding box center [621, 242] width 255 height 19
click at [522, 252] on p "Enter addresses, locations or lender names" at bounding box center [621, 242] width 255 height 19
click at [544, 252] on p "Enter addresses, locations or lender names" at bounding box center [621, 242] width 255 height 19
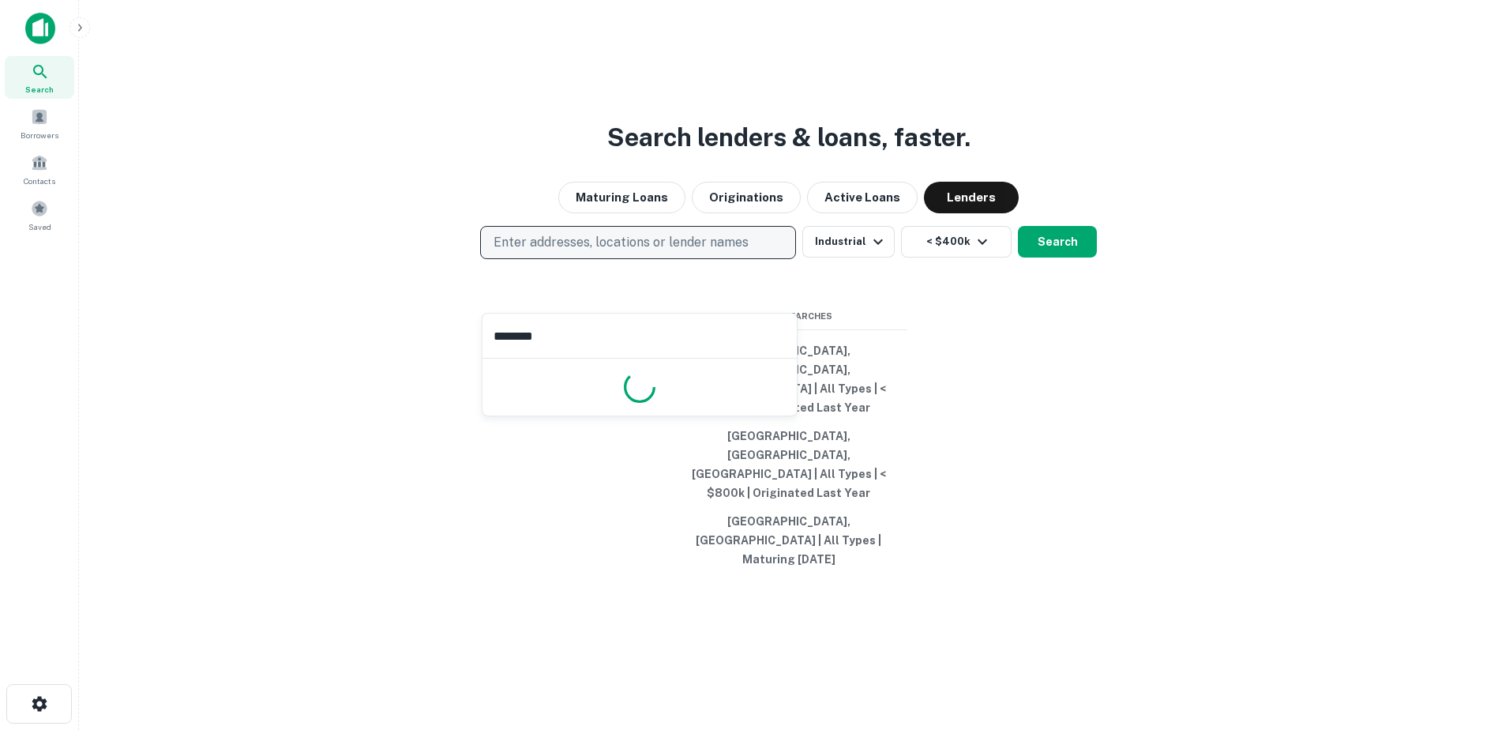
type input "********"
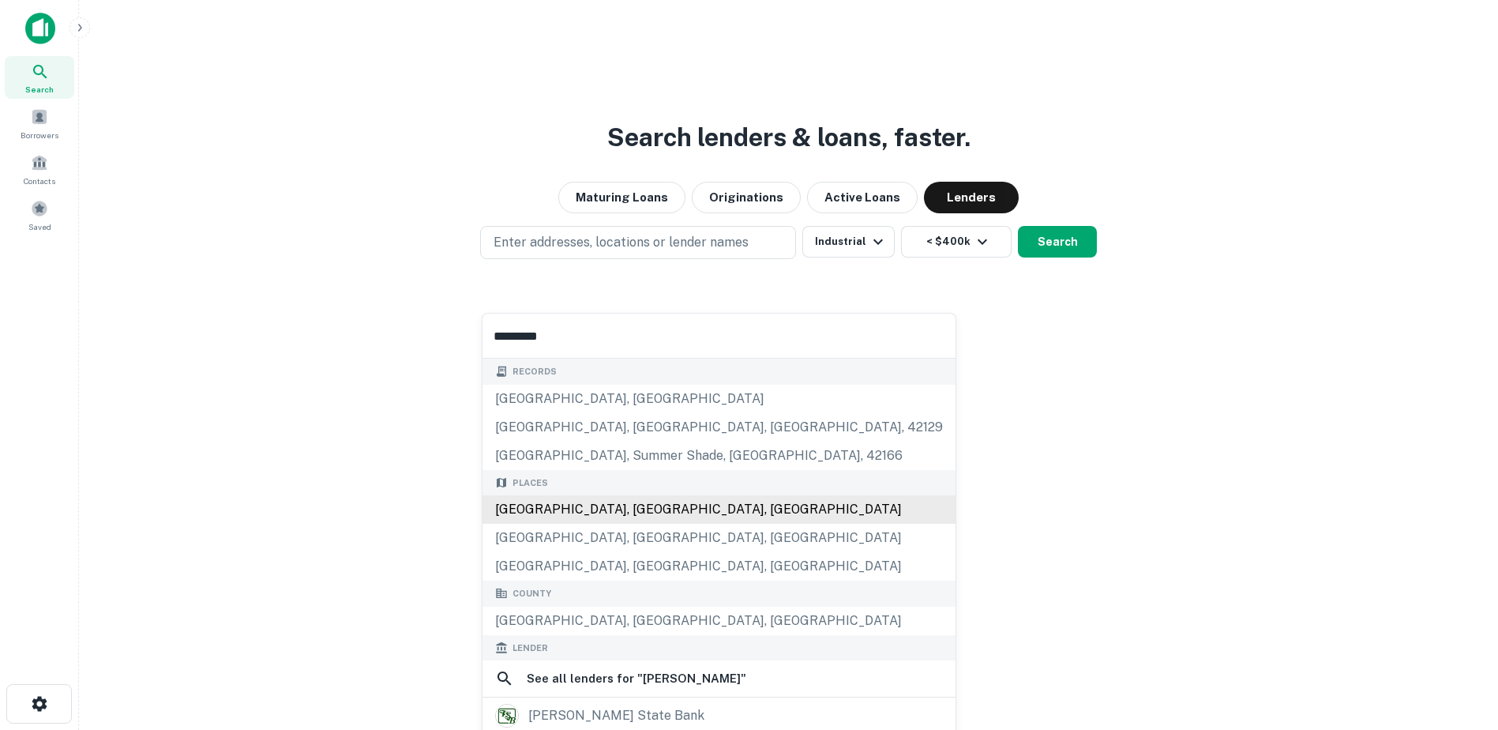
click at [602, 505] on div "[GEOGRAPHIC_DATA], [GEOGRAPHIC_DATA], [GEOGRAPHIC_DATA]" at bounding box center [719, 509] width 473 height 28
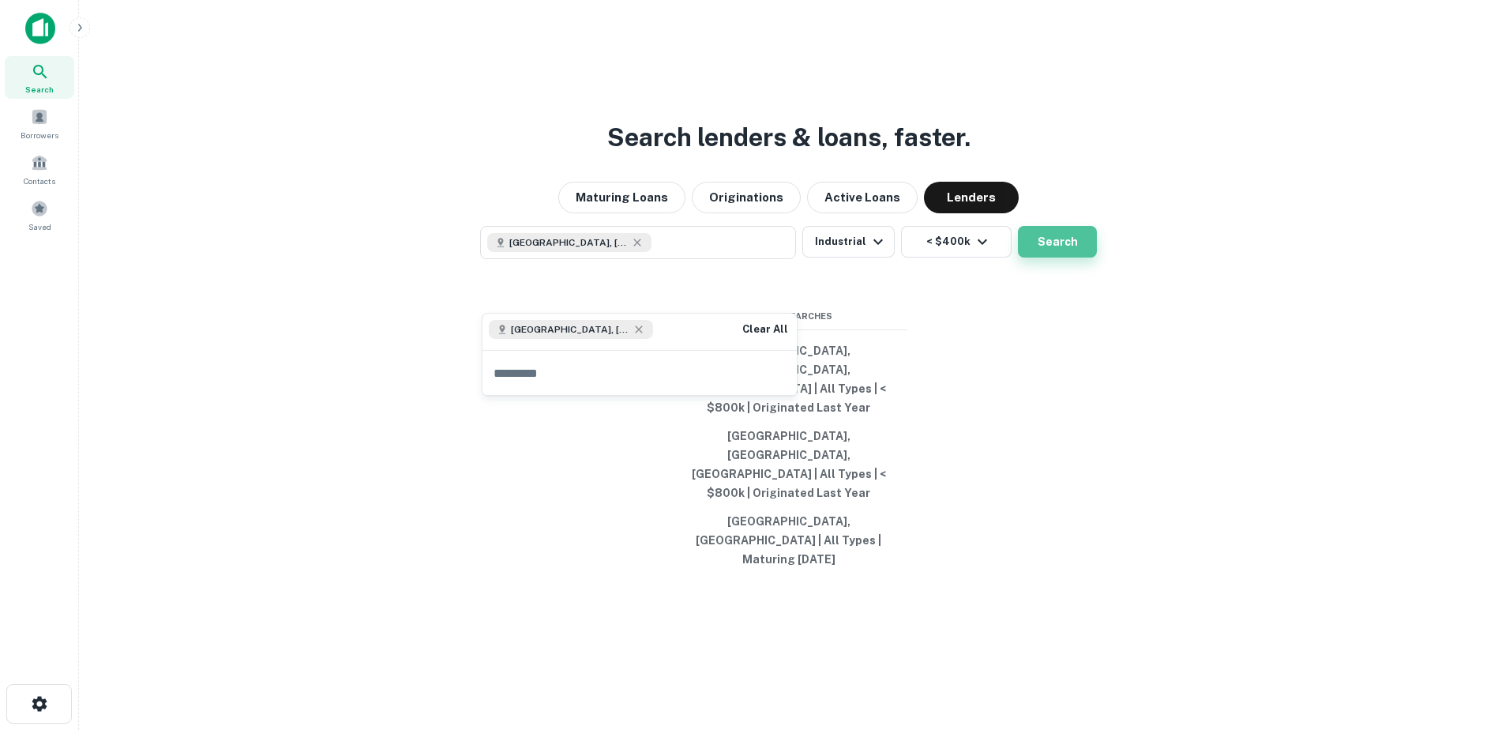
click at [1048, 257] on button "Search" at bounding box center [1057, 242] width 79 height 32
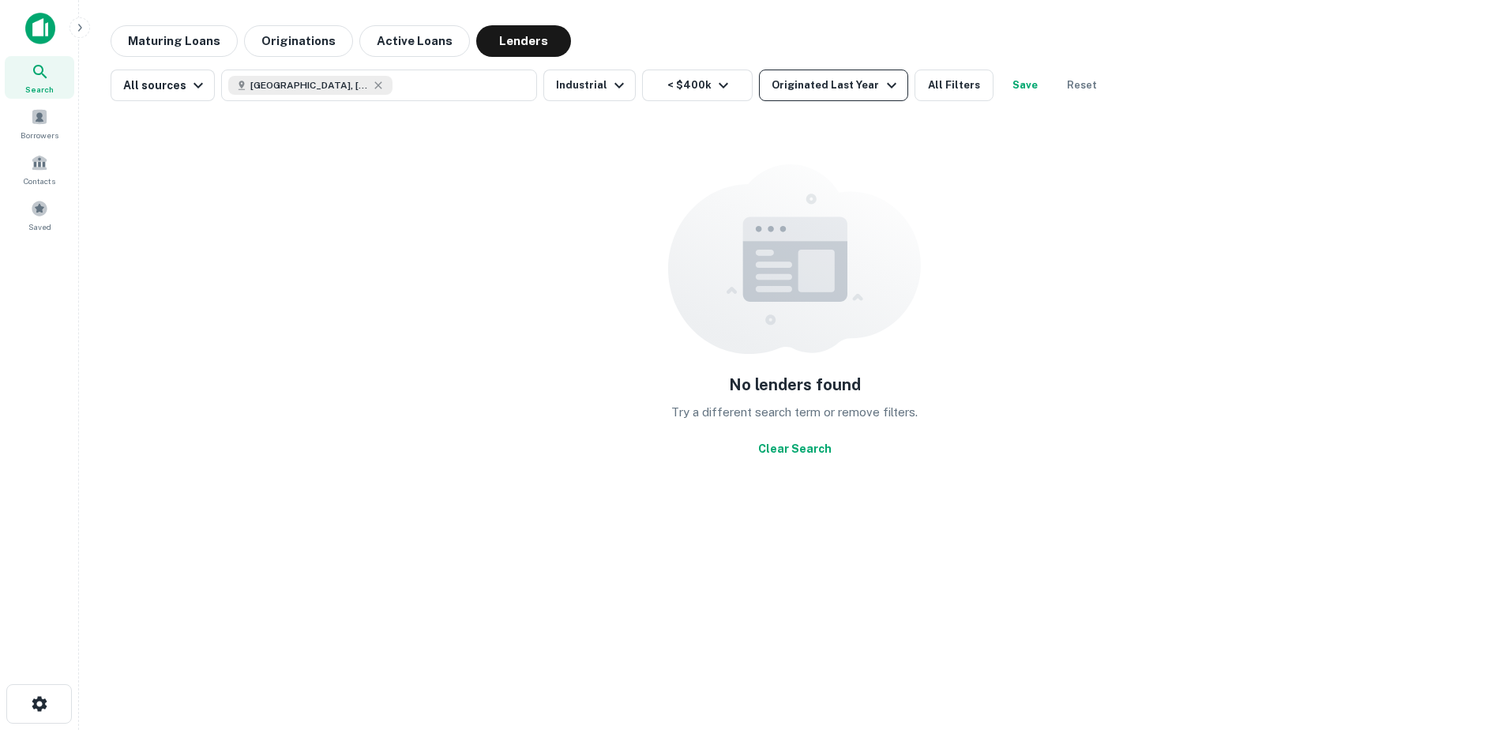
click at [882, 92] on icon "button" at bounding box center [891, 85] width 19 height 19
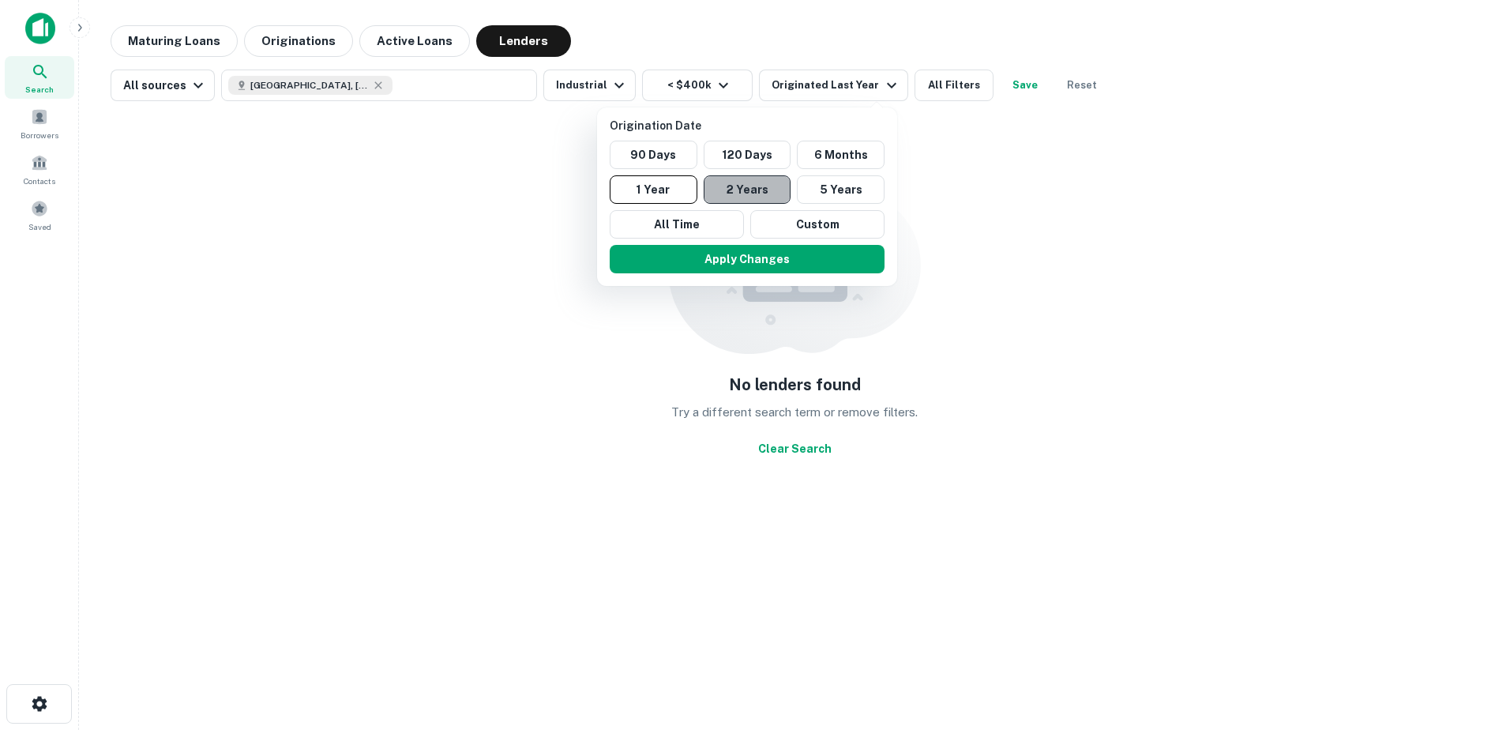
click at [755, 193] on button "2 Years" at bounding box center [748, 189] width 88 height 28
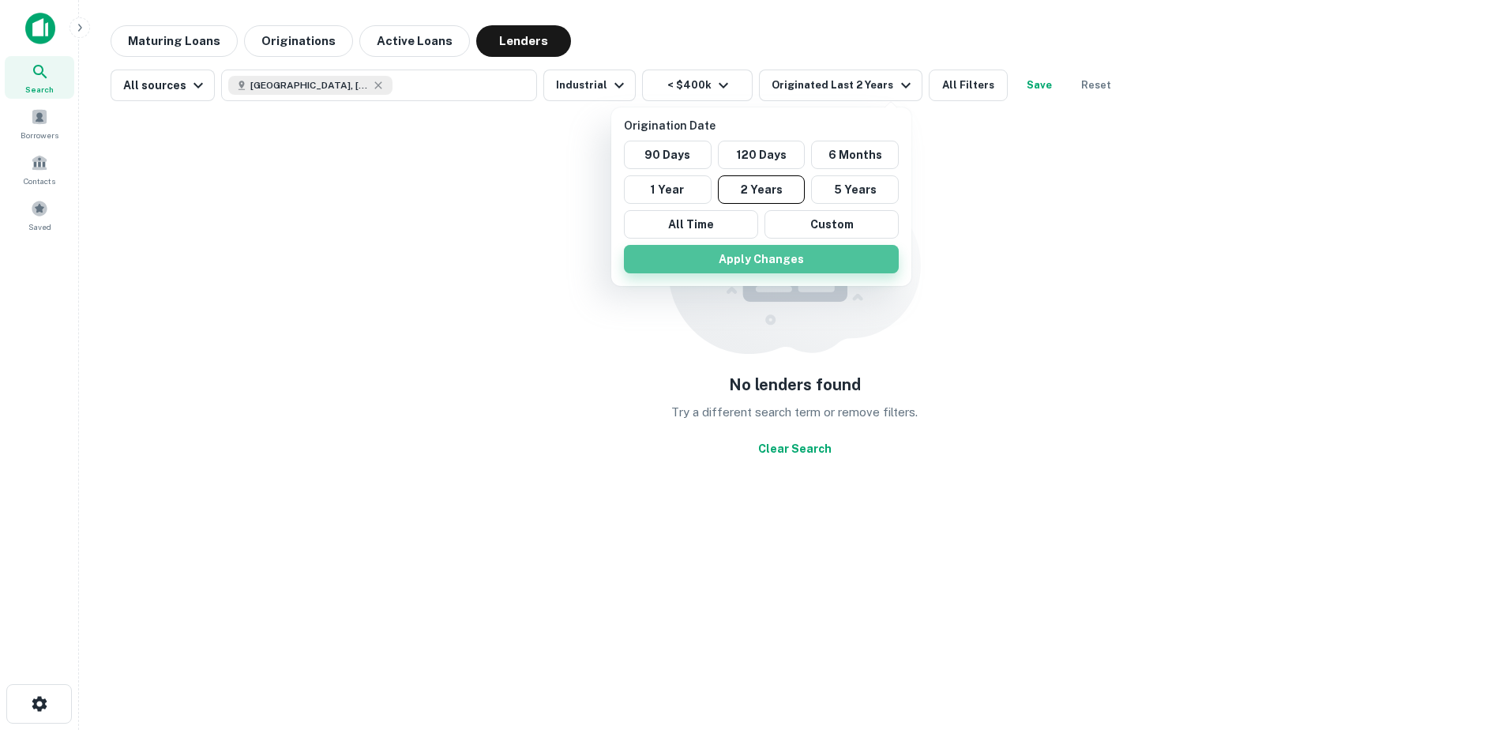
click at [776, 262] on button "Apply Changes" at bounding box center [761, 259] width 275 height 28
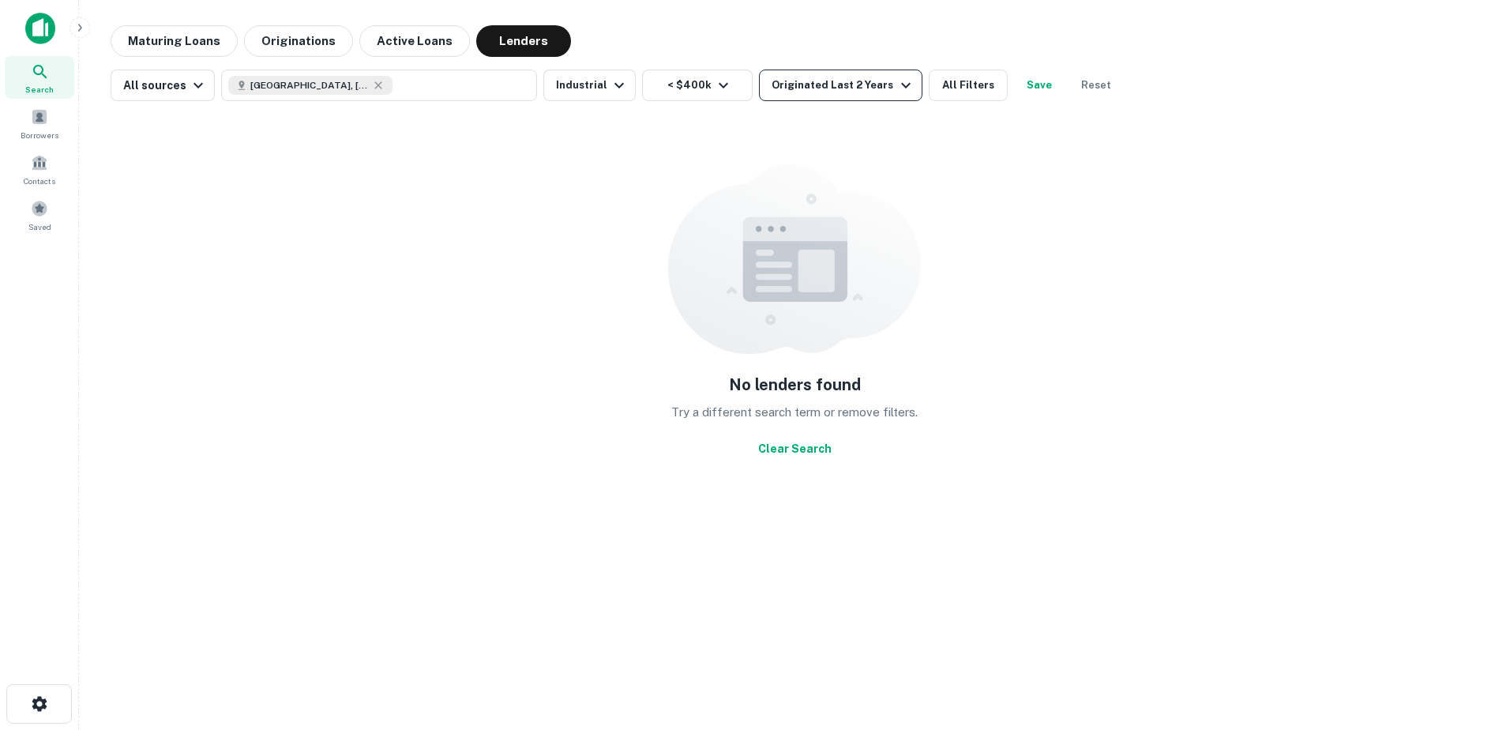
click at [896, 80] on icon "button" at bounding box center [905, 85] width 19 height 19
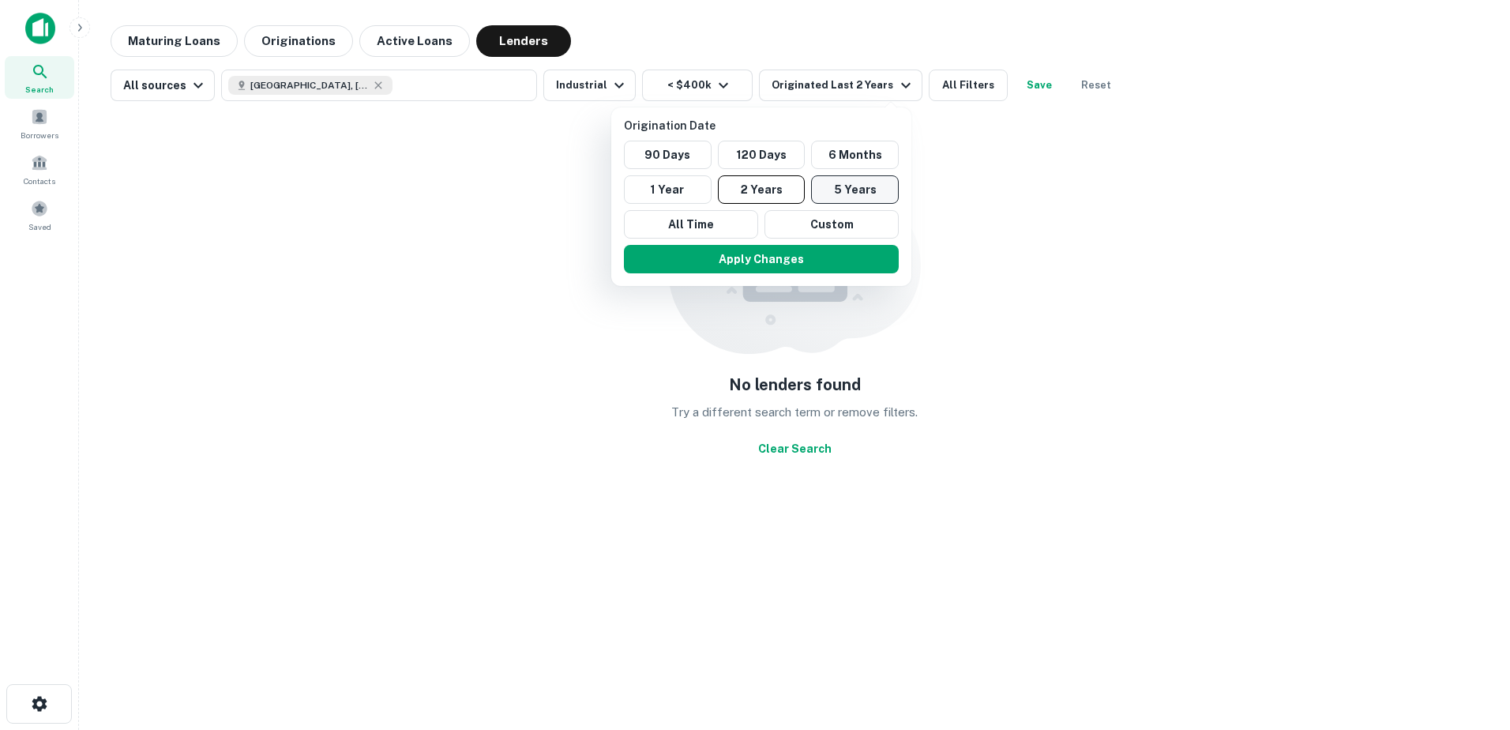
click at [836, 184] on button "5 Years" at bounding box center [855, 189] width 88 height 28
click at [790, 254] on button "Apply Changes" at bounding box center [761, 259] width 275 height 28
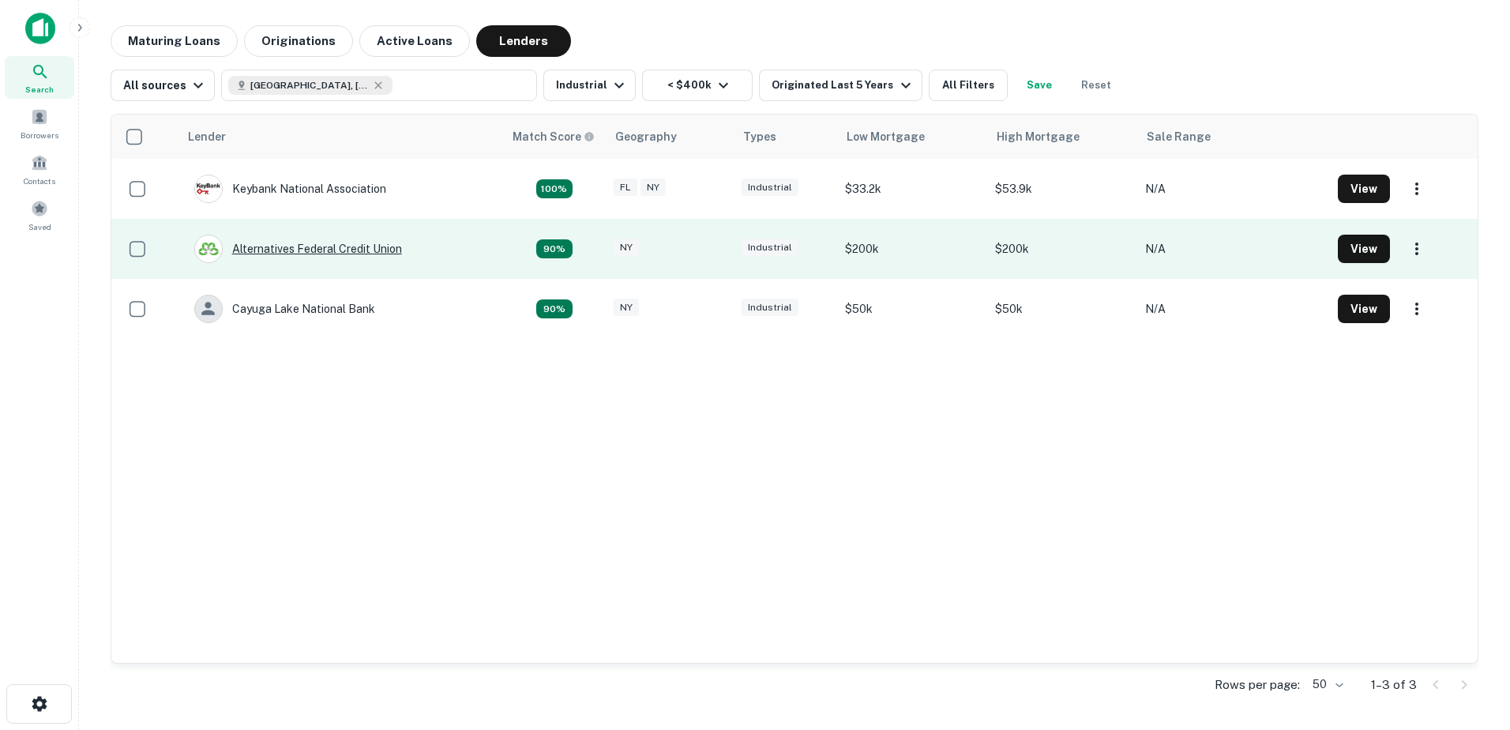
click at [334, 251] on div "Alternatives Federal Credit Union" at bounding box center [298, 249] width 208 height 28
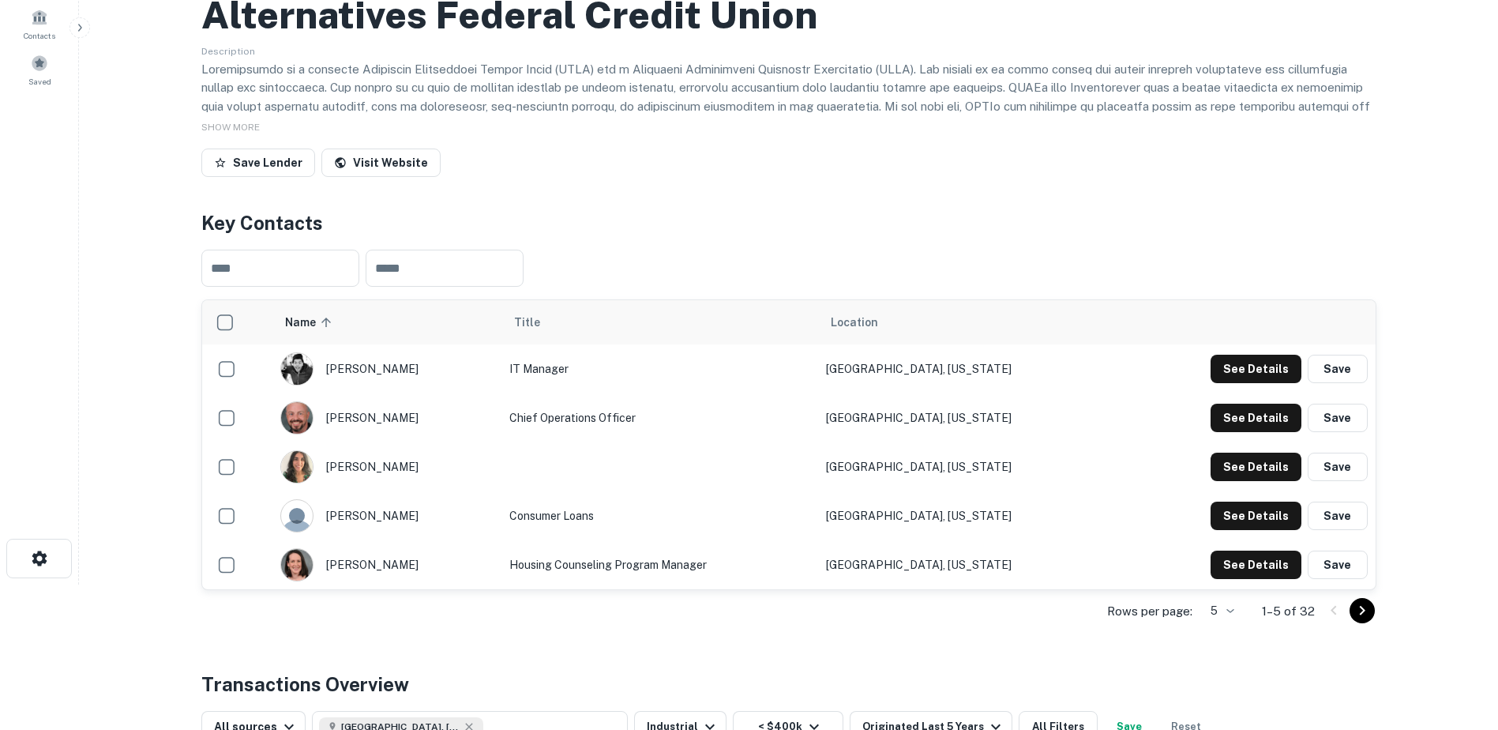
scroll to position [237, 0]
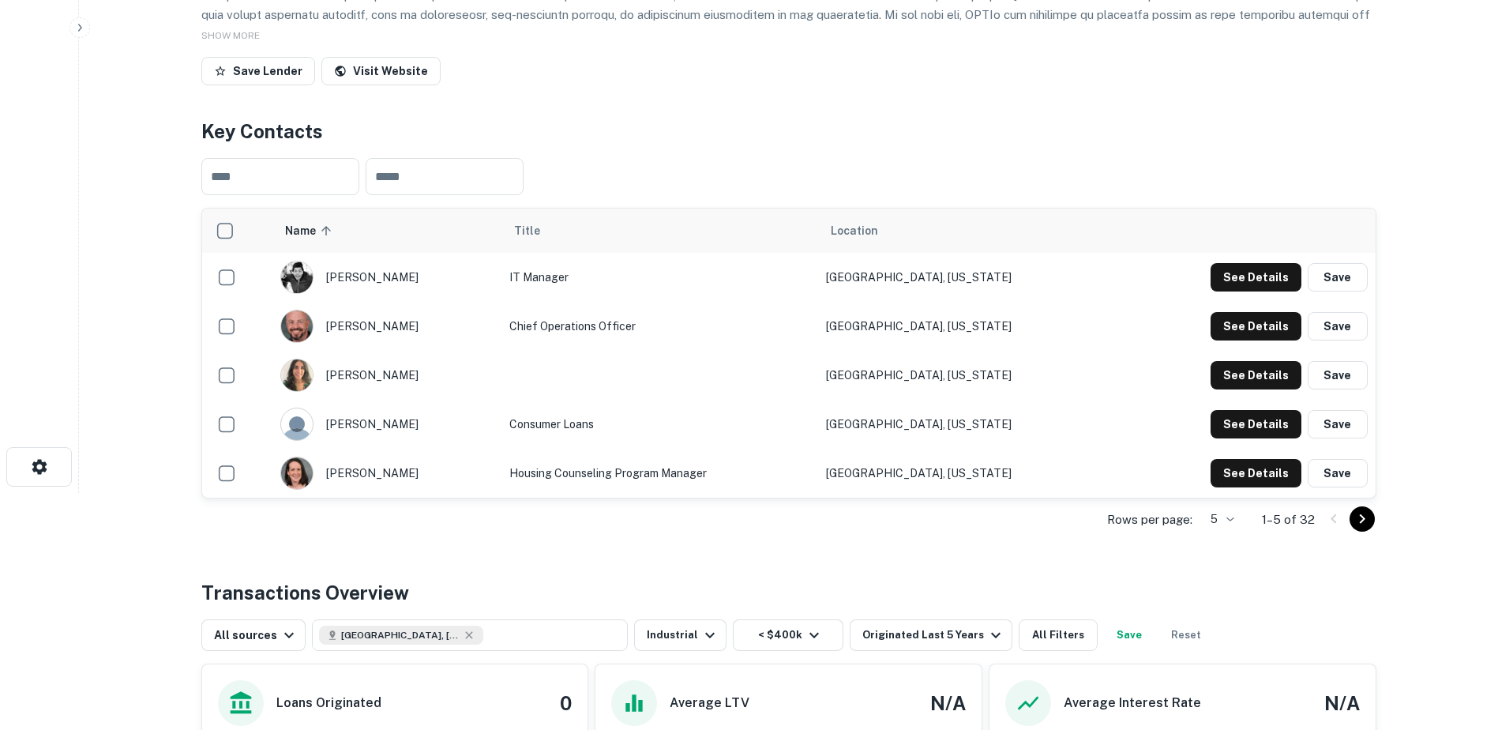
click at [1350, 513] on button "Go to next page" at bounding box center [1362, 518] width 25 height 25
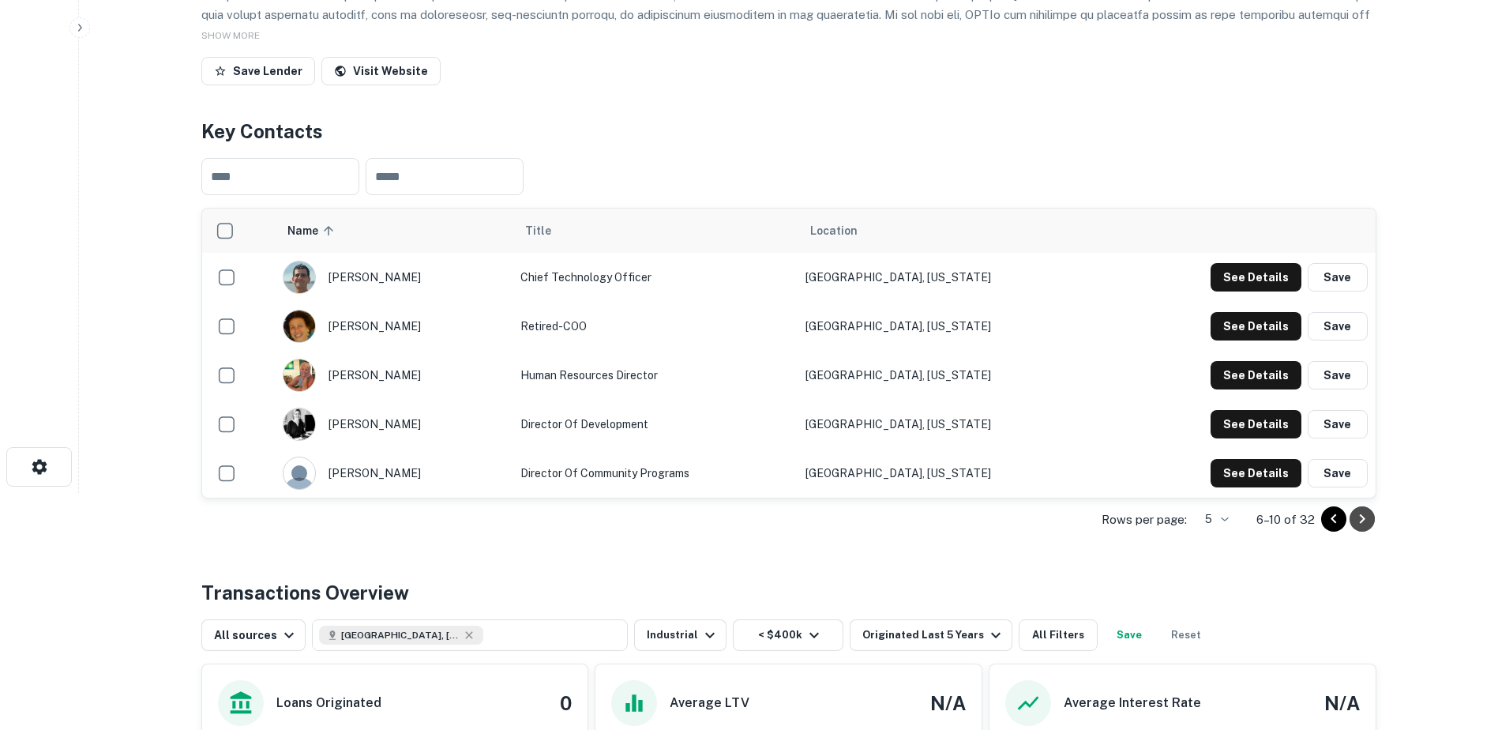
click at [1357, 512] on icon "Go to next page" at bounding box center [1362, 518] width 19 height 19
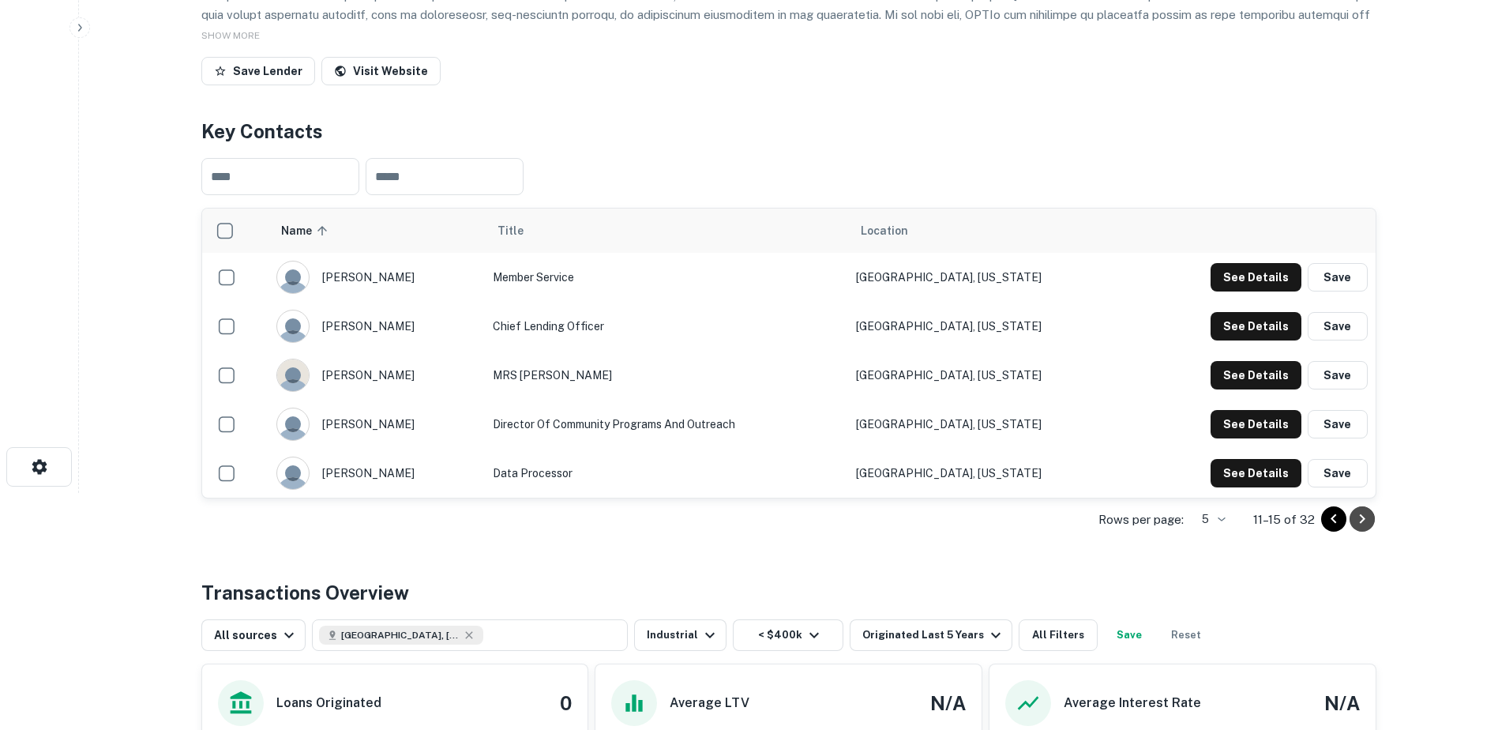
click at [1357, 512] on icon "Go to next page" at bounding box center [1362, 518] width 19 height 19
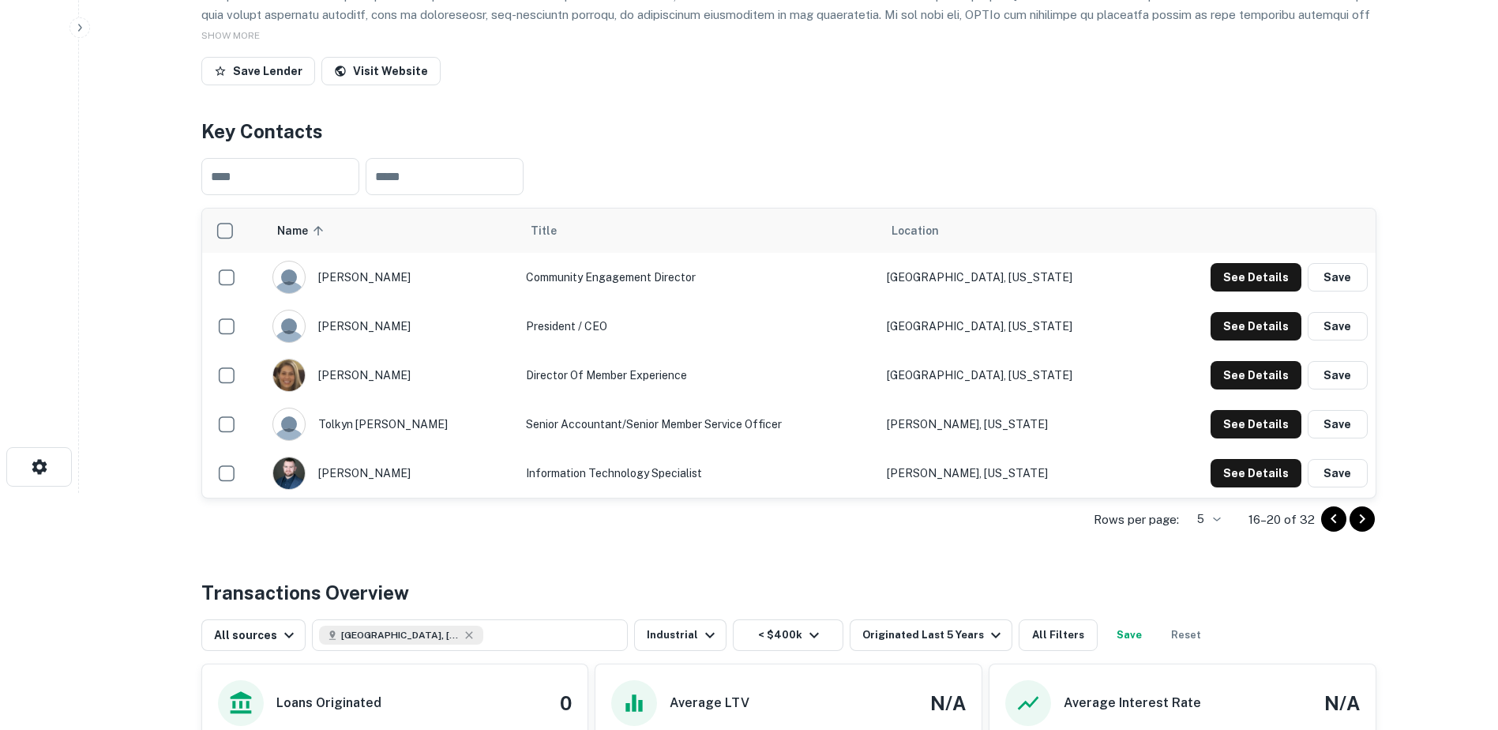
click at [1357, 512] on icon "Go to next page" at bounding box center [1362, 518] width 19 height 19
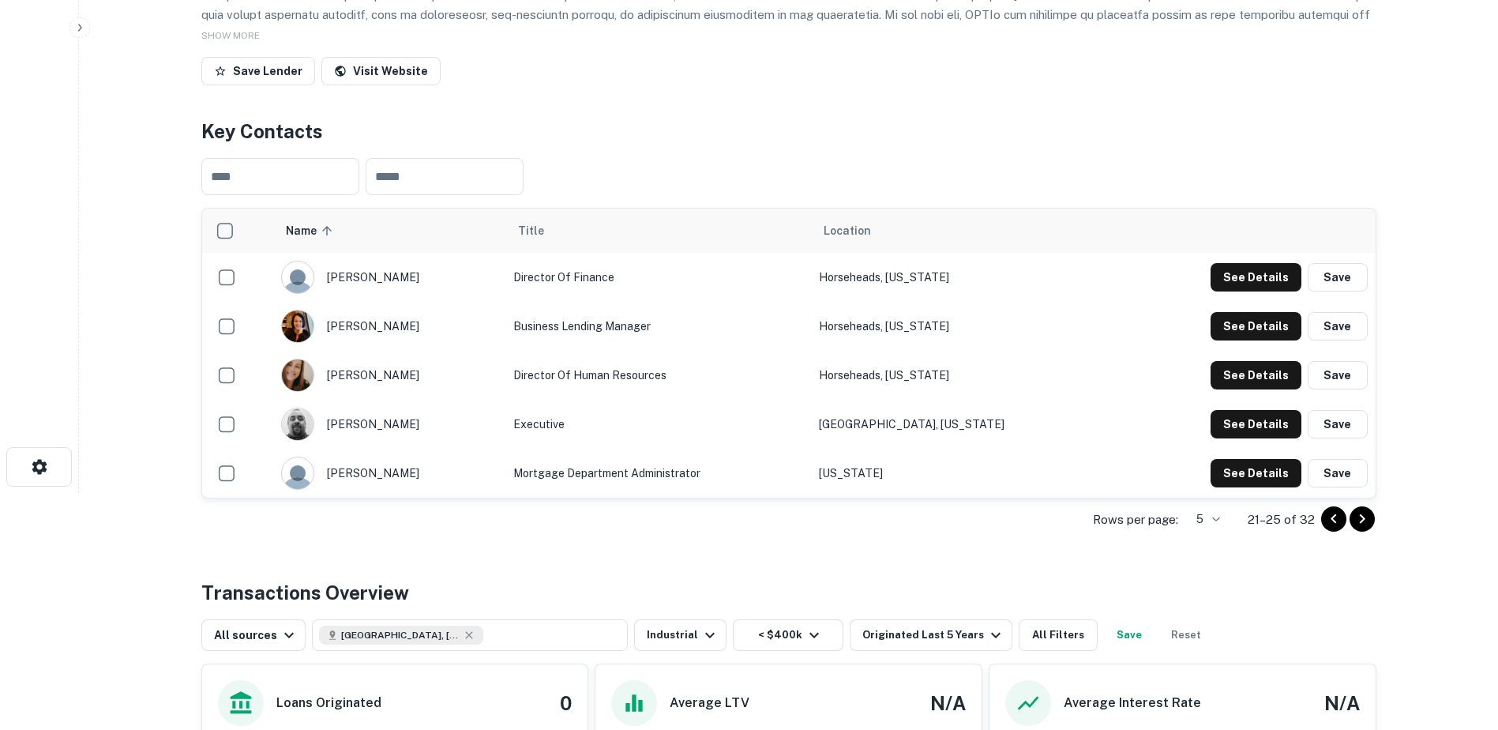
click at [1362, 517] on icon "Go to next page" at bounding box center [1362, 518] width 6 height 9
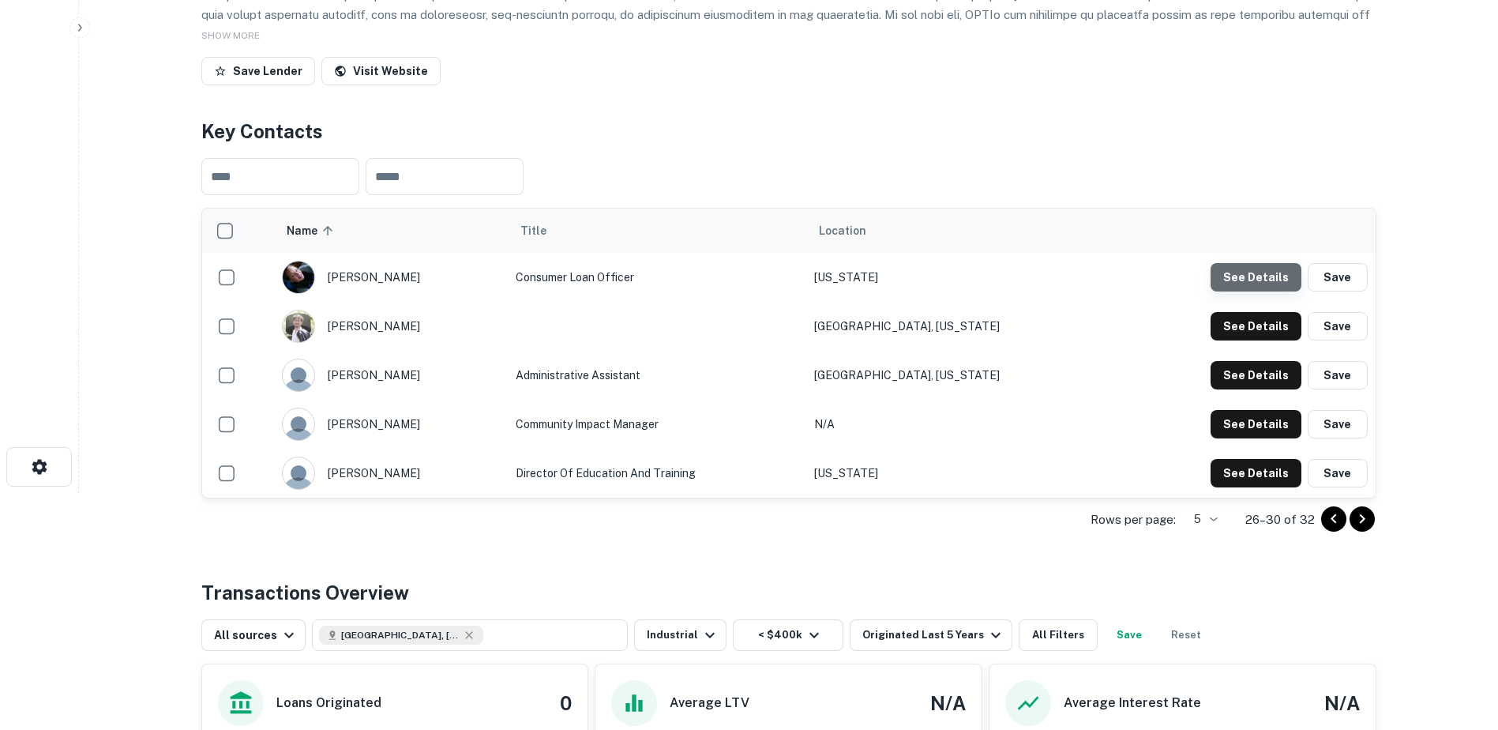
click at [1264, 276] on button "See Details" at bounding box center [1256, 277] width 91 height 28
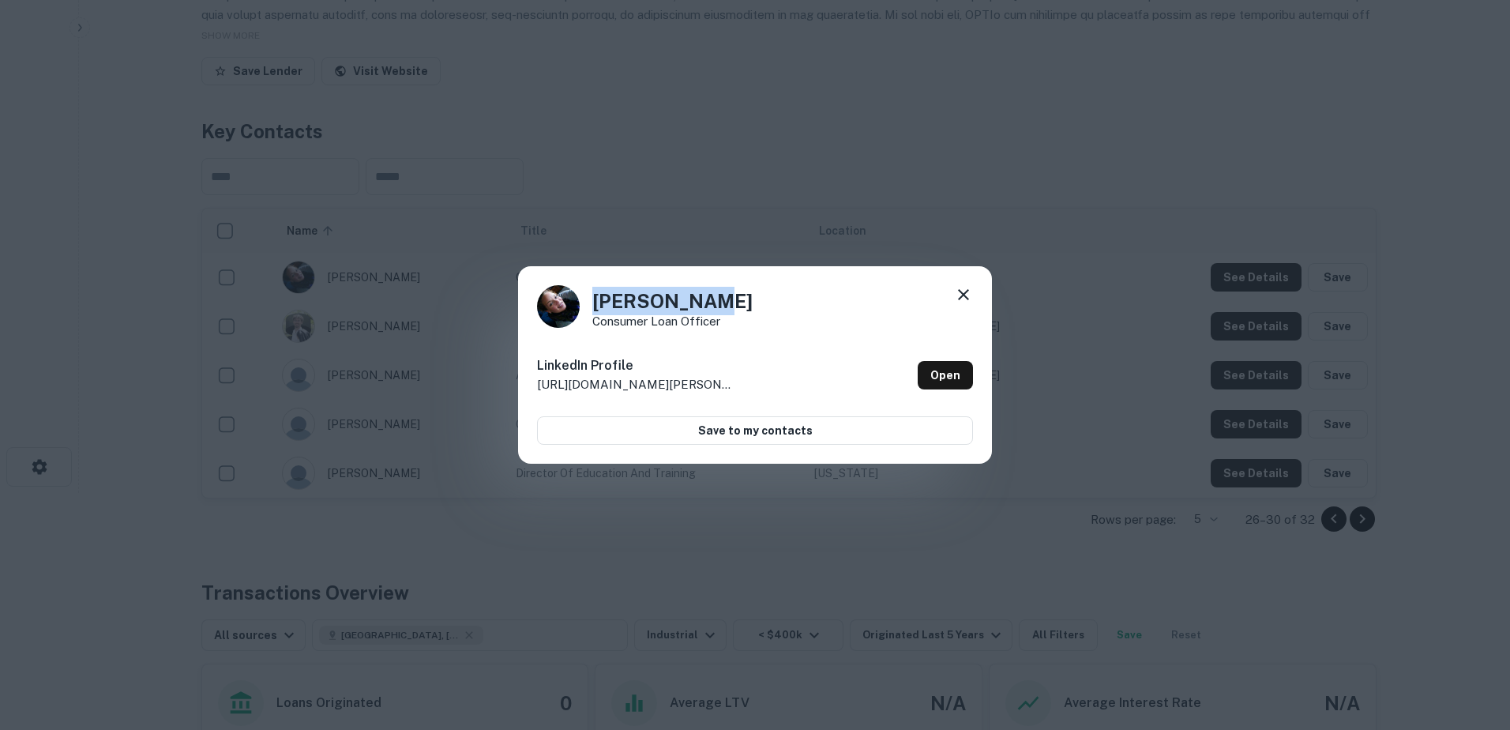
drag, startPoint x: 714, startPoint y: 303, endPoint x: 588, endPoint y: 295, distance: 125.8
click at [588, 295] on div "[PERSON_NAME] Consumer Loan Officer" at bounding box center [755, 306] width 436 height 43
drag, startPoint x: 588, startPoint y: 295, endPoint x: 619, endPoint y: 298, distance: 30.9
copy h4 "[PERSON_NAME]"
click at [967, 288] on icon at bounding box center [963, 294] width 19 height 19
